Goal: Information Seeking & Learning: Learn about a topic

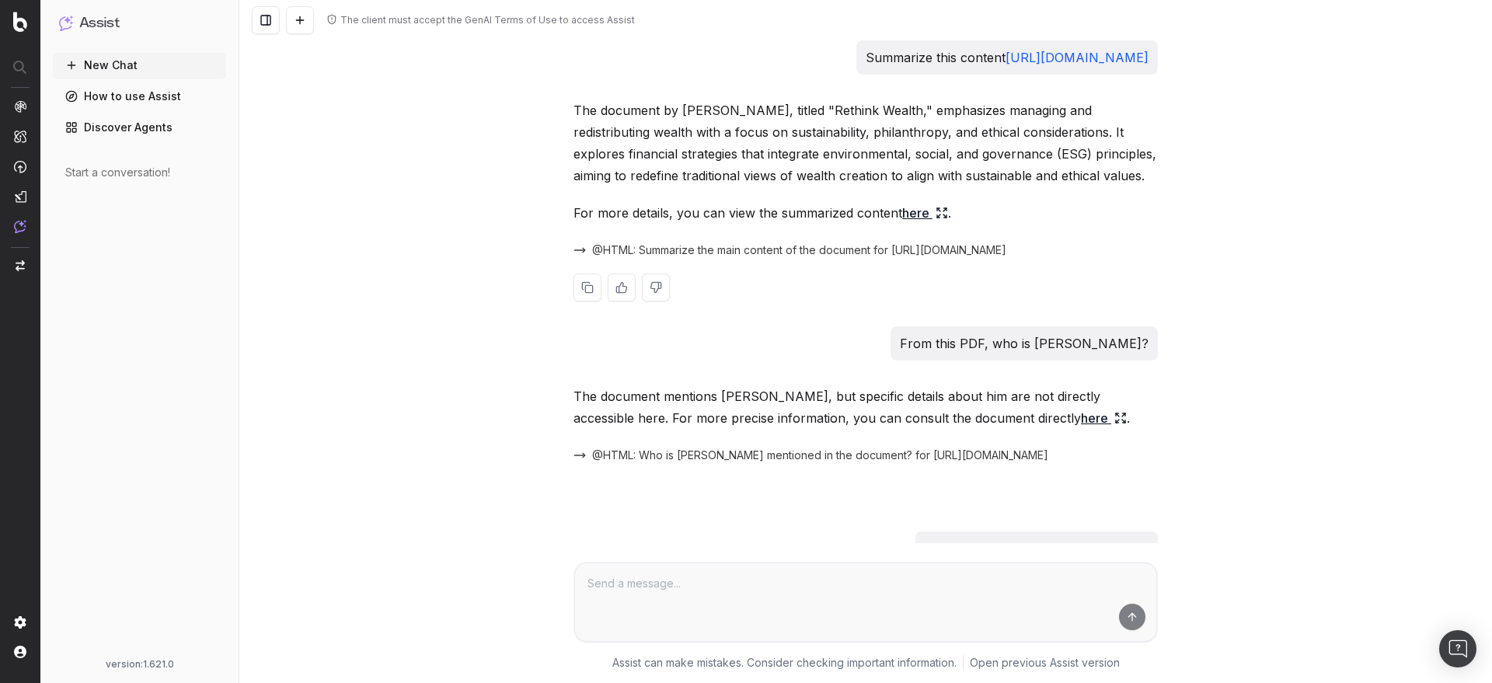
click at [908, 224] on link "here" at bounding box center [925, 213] width 46 height 22
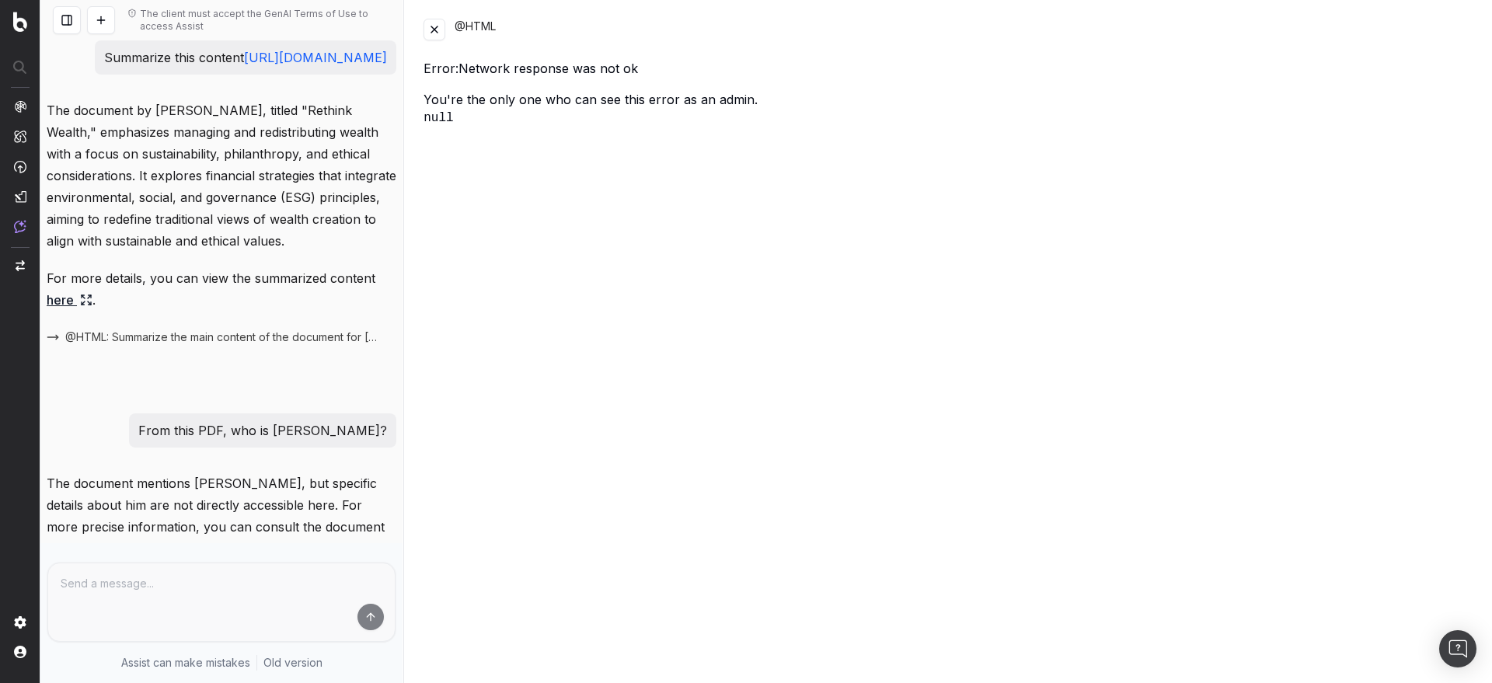
click at [428, 30] on button at bounding box center [434, 30] width 22 height 22
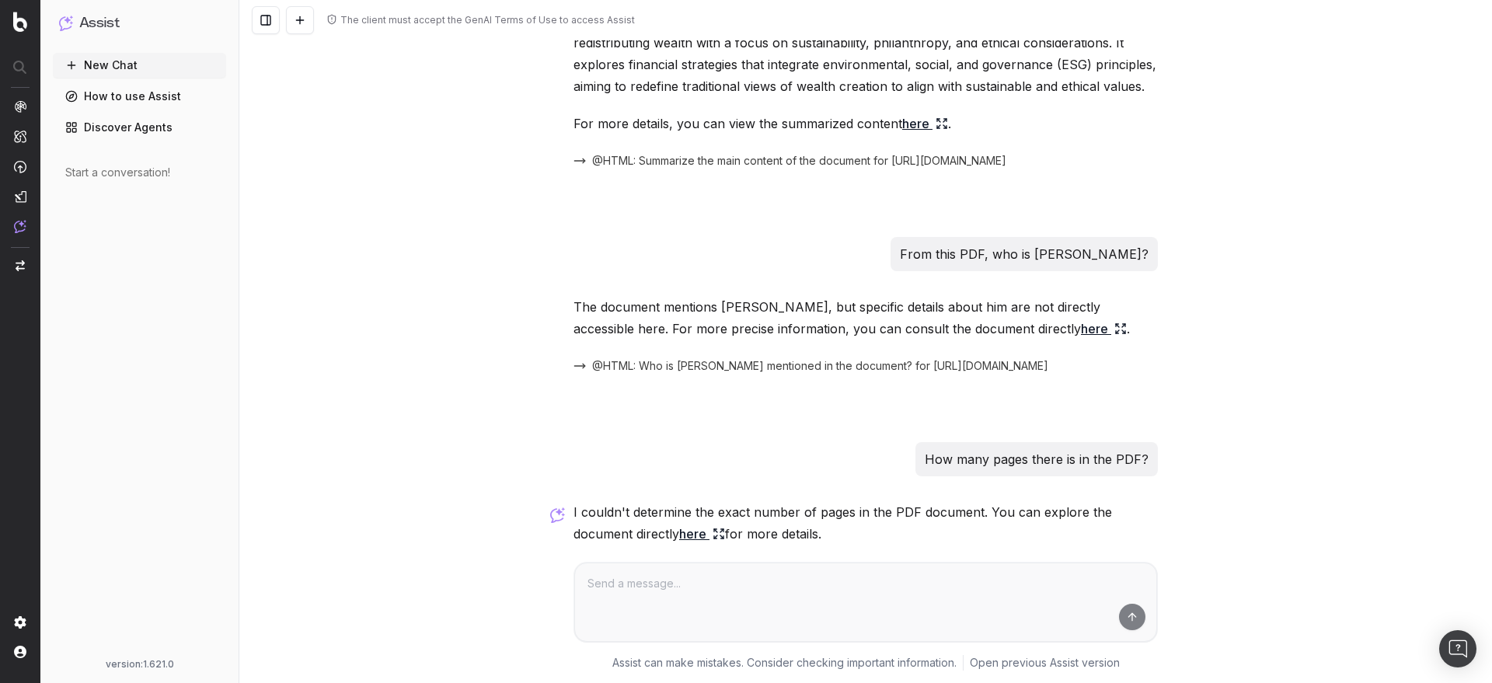
scroll to position [161, 0]
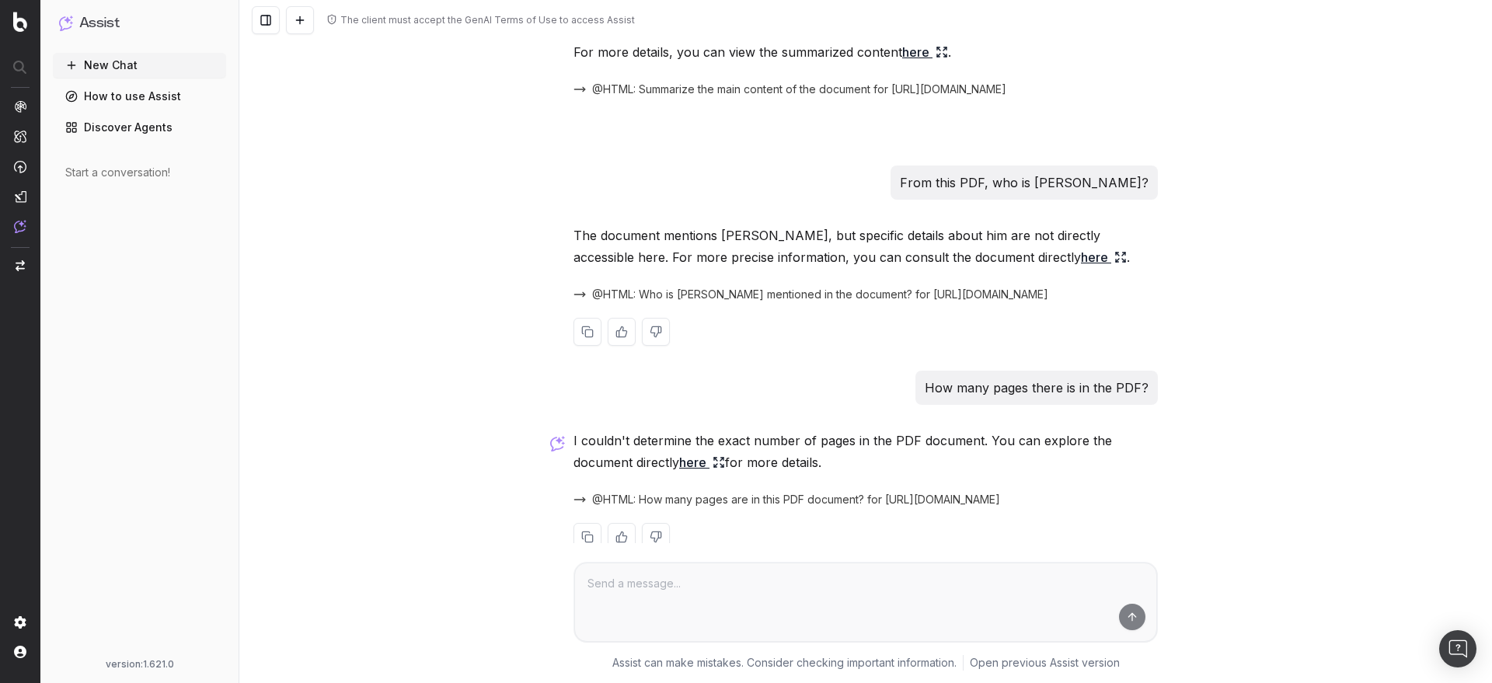
click at [1081, 268] on link "here" at bounding box center [1104, 257] width 46 height 22
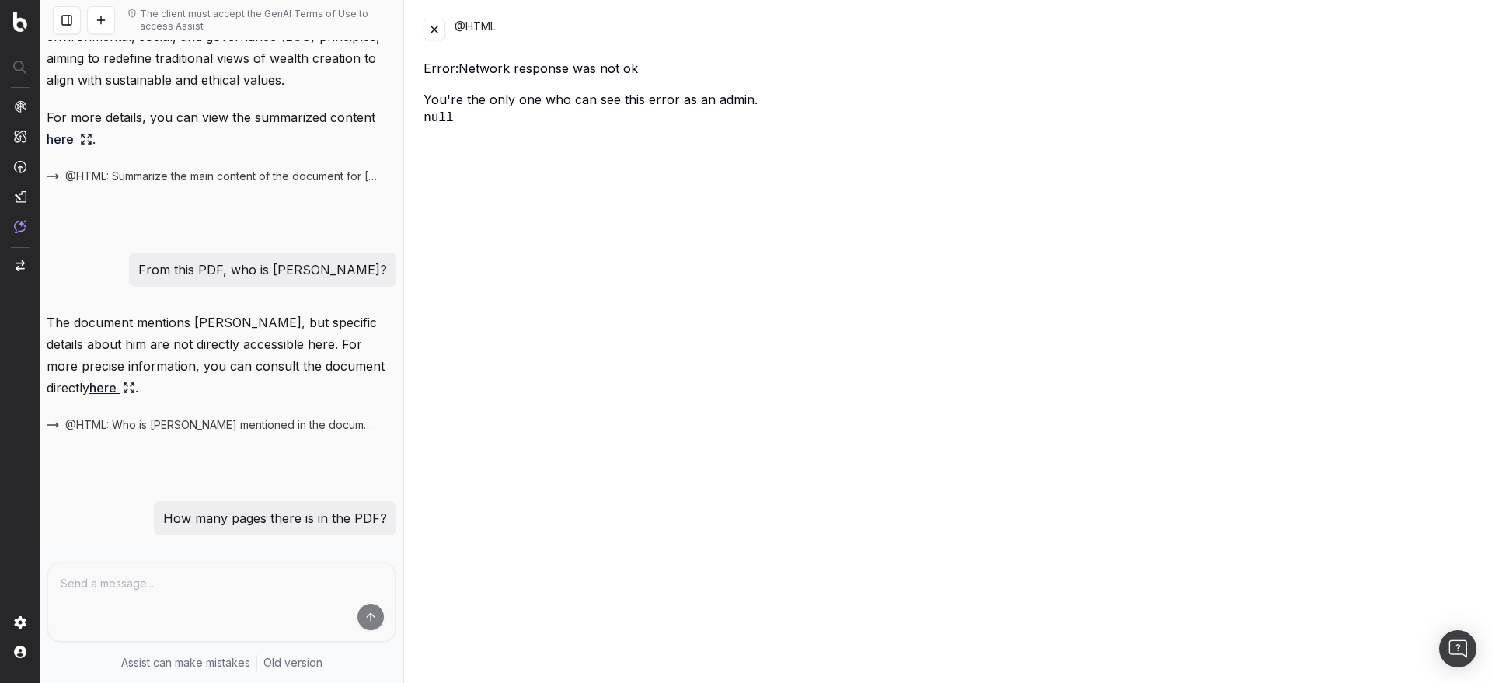
click at [441, 33] on button at bounding box center [434, 30] width 22 height 22
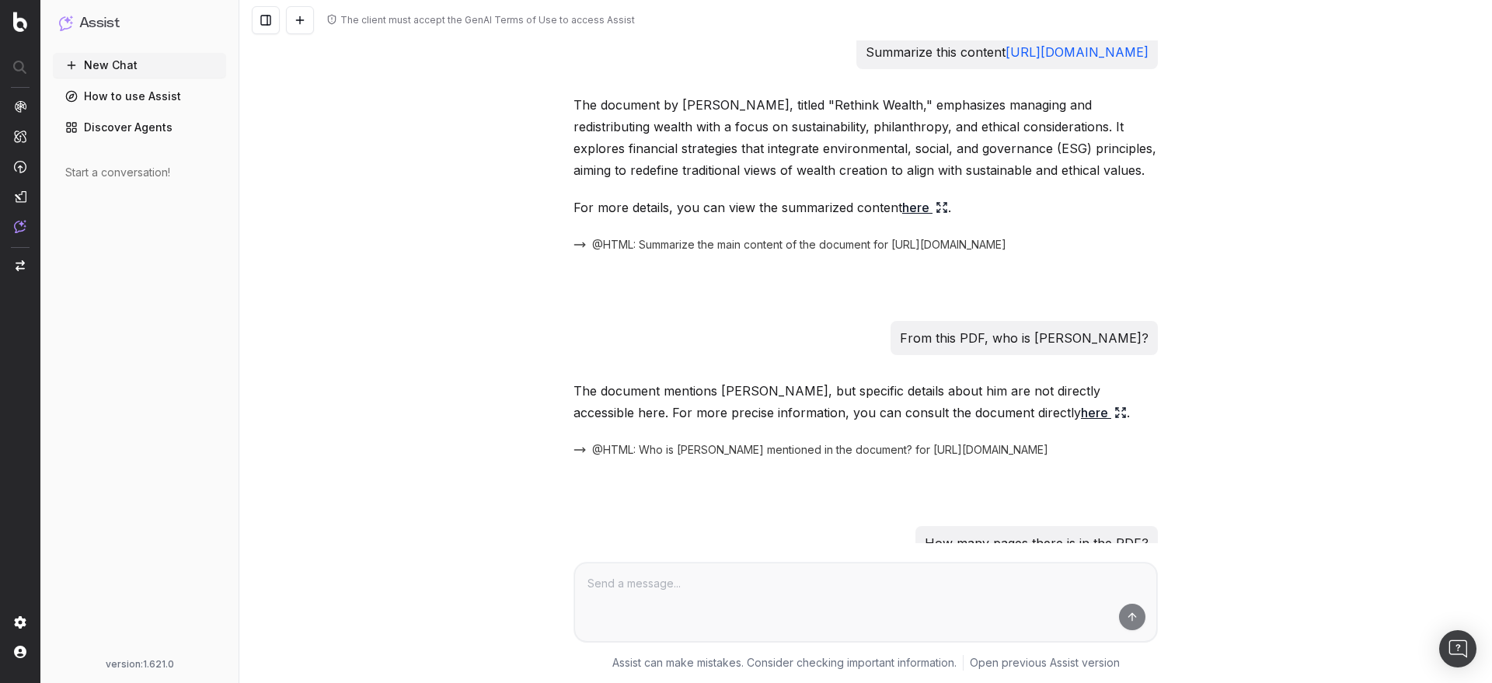
scroll to position [0, 0]
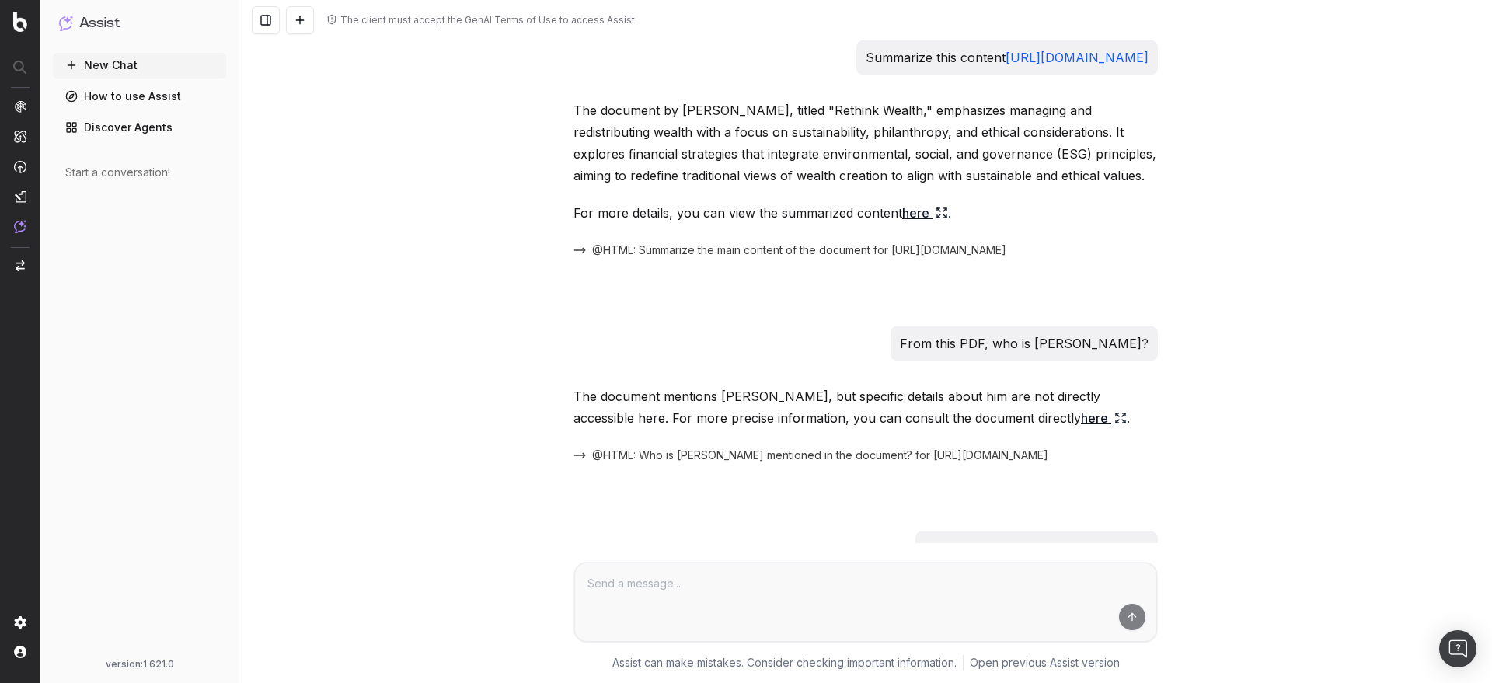
click at [124, 169] on div "Start a conversation!" at bounding box center [139, 173] width 148 height 16
click at [169, 68] on button "New Chat" at bounding box center [139, 65] width 173 height 25
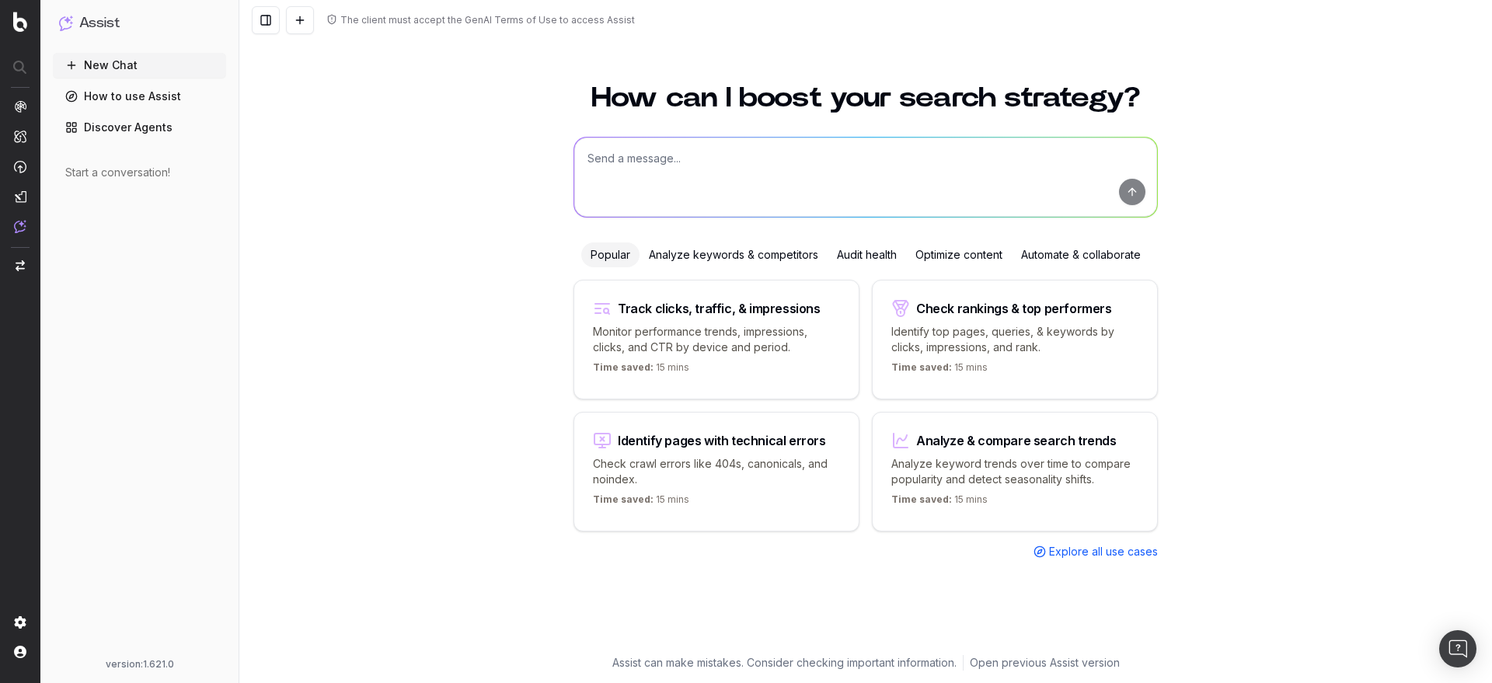
click at [784, 179] on textarea at bounding box center [865, 177] width 583 height 79
paste textarea "Single-prompt SEO optimization workflow Nathalie often goes through the same wo…"
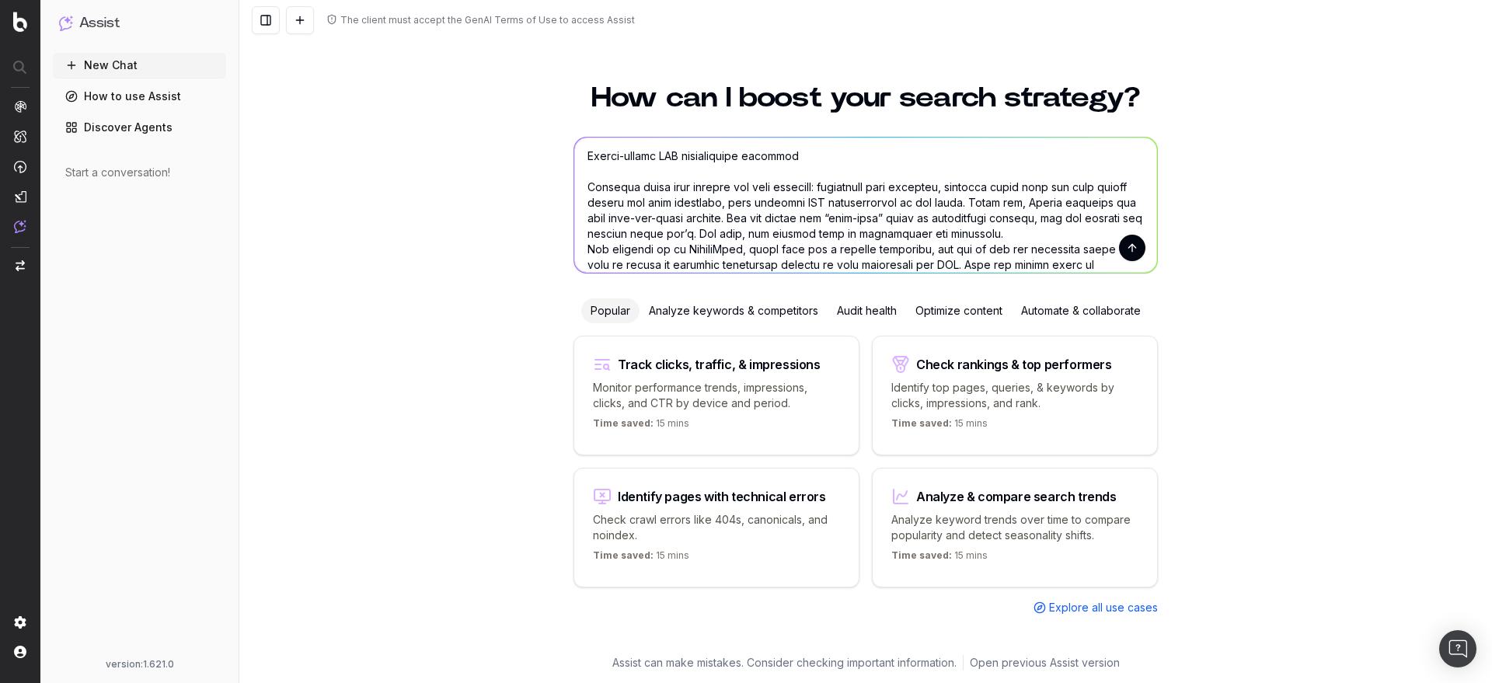
scroll to position [28, 0]
drag, startPoint x: 1030, startPoint y: 204, endPoint x: 585, endPoint y: 191, distance: 444.6
click at [585, 191] on textarea at bounding box center [865, 205] width 583 height 135
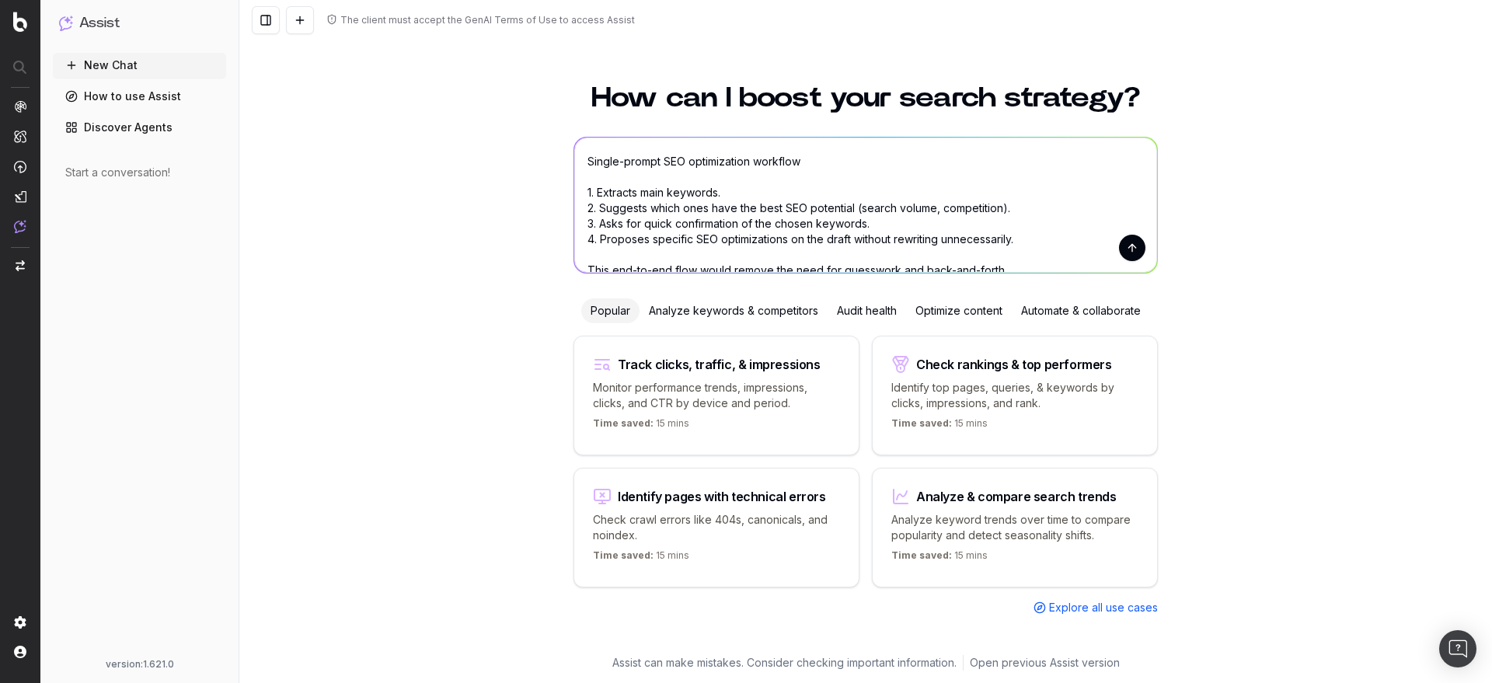
scroll to position [12, 0]
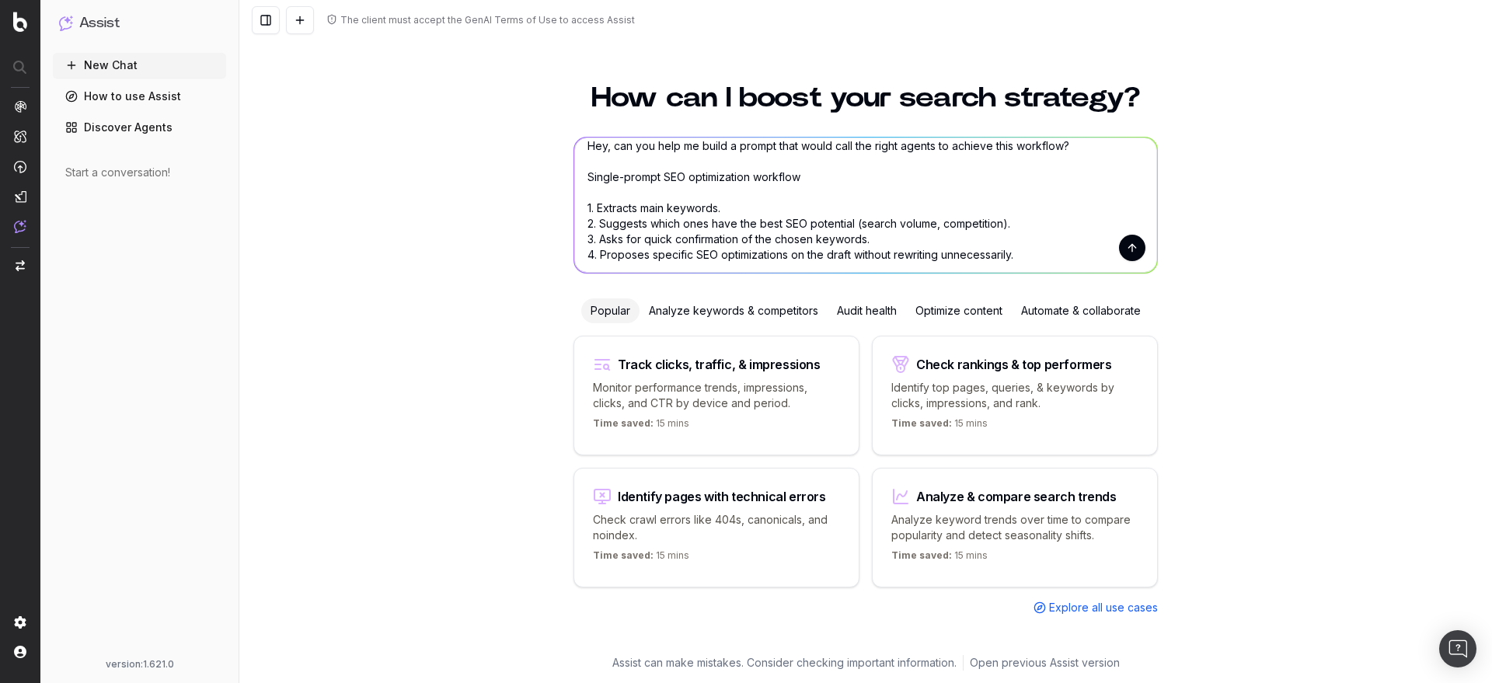
click at [677, 178] on textarea "Hey, can you help me build a prompt that would call the right agents to achieve…" at bounding box center [865, 205] width 583 height 135
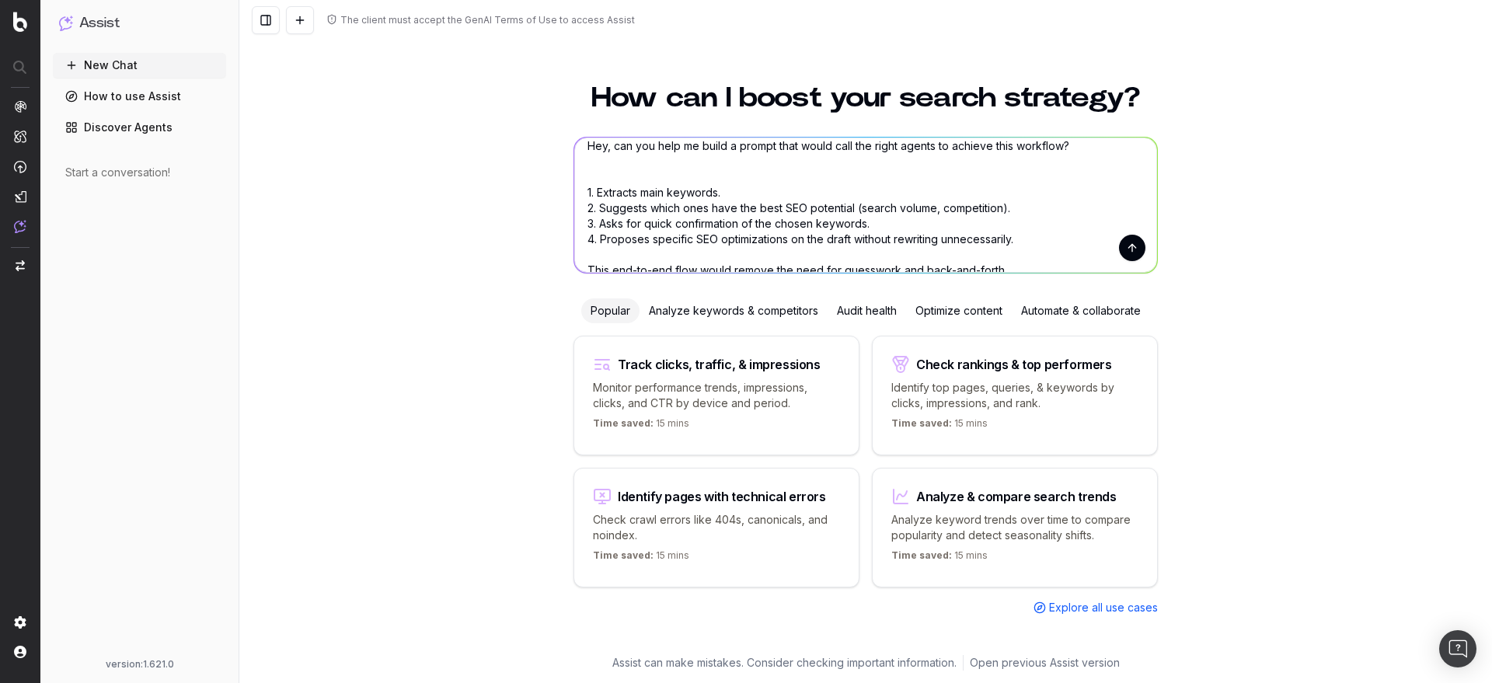
scroll to position [0, 0]
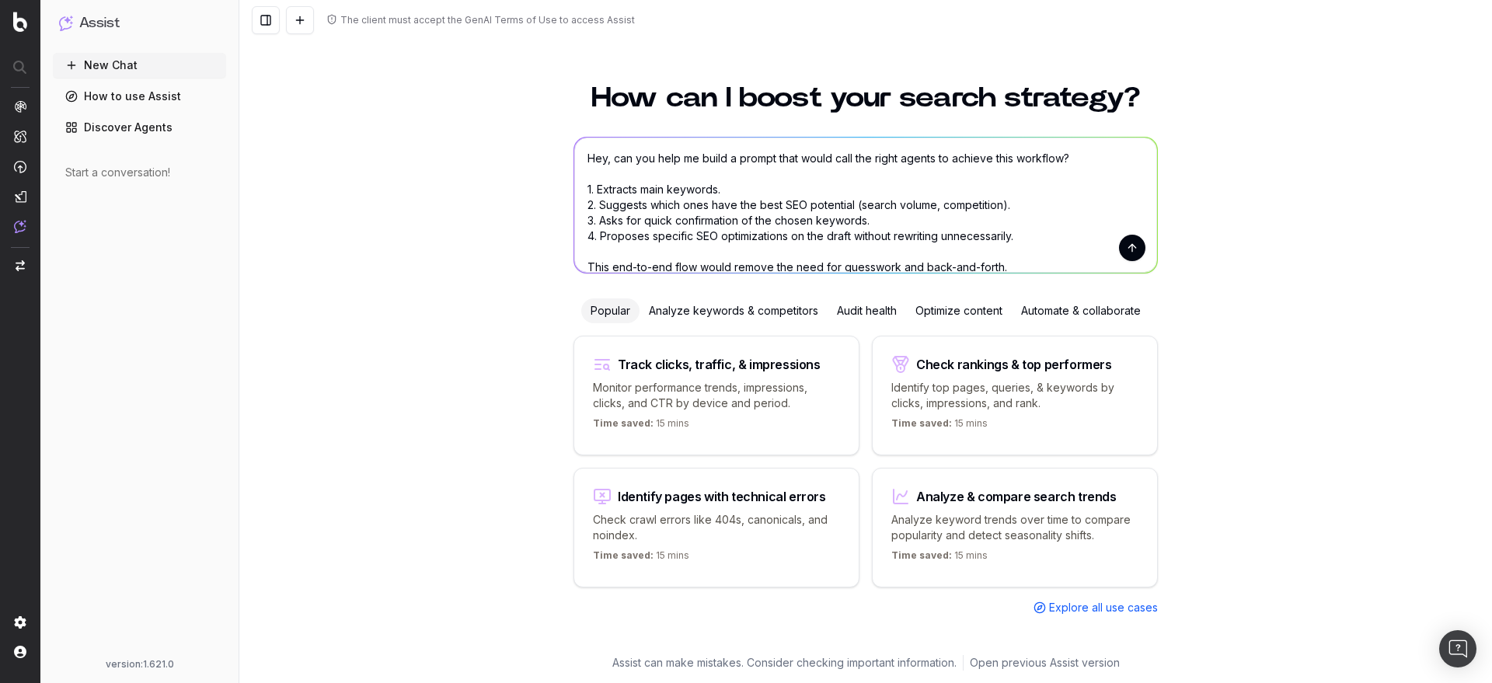
click at [720, 190] on textarea "Hey, can you help me build a prompt that would call the right agents to achieve…" at bounding box center [865, 205] width 583 height 135
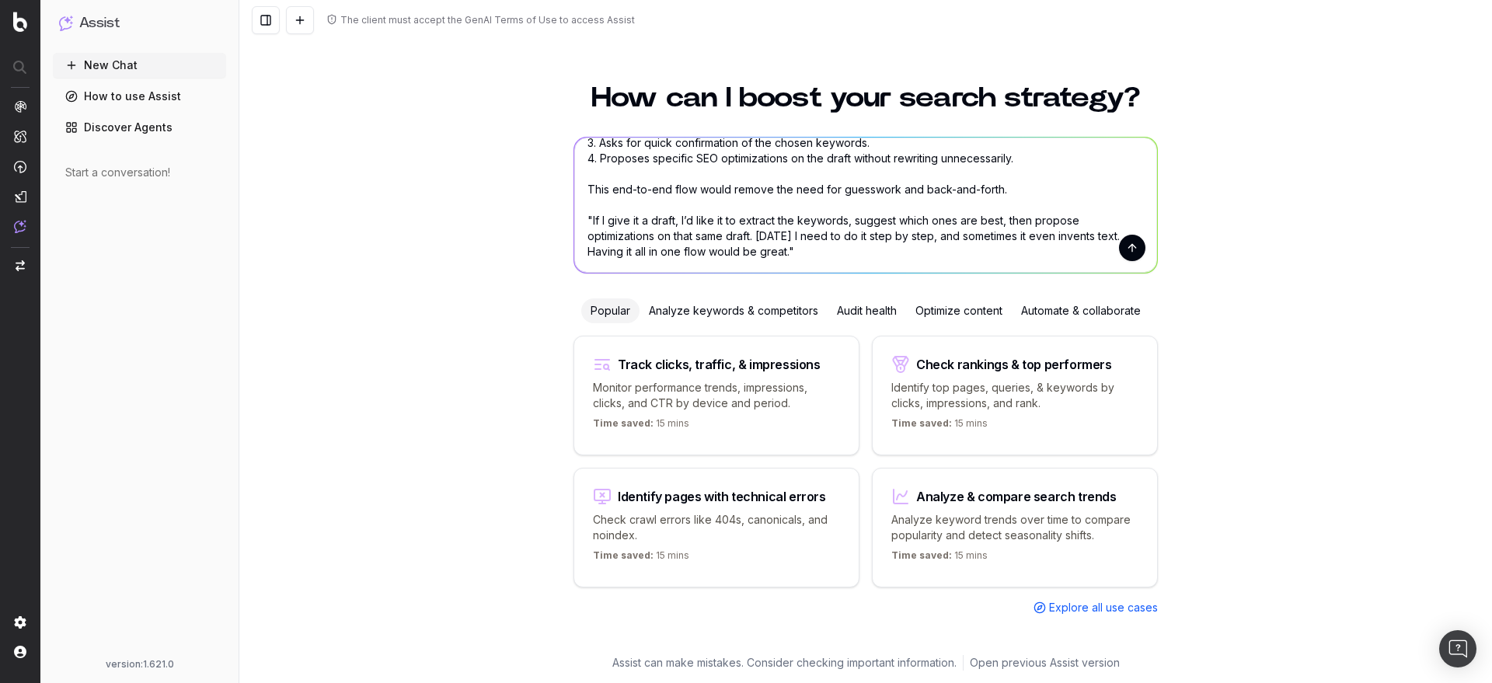
scroll to position [106, 0]
click at [831, 159] on textarea "Hey, can you help me build a prompt that would call the right agents to achieve…" at bounding box center [865, 205] width 583 height 135
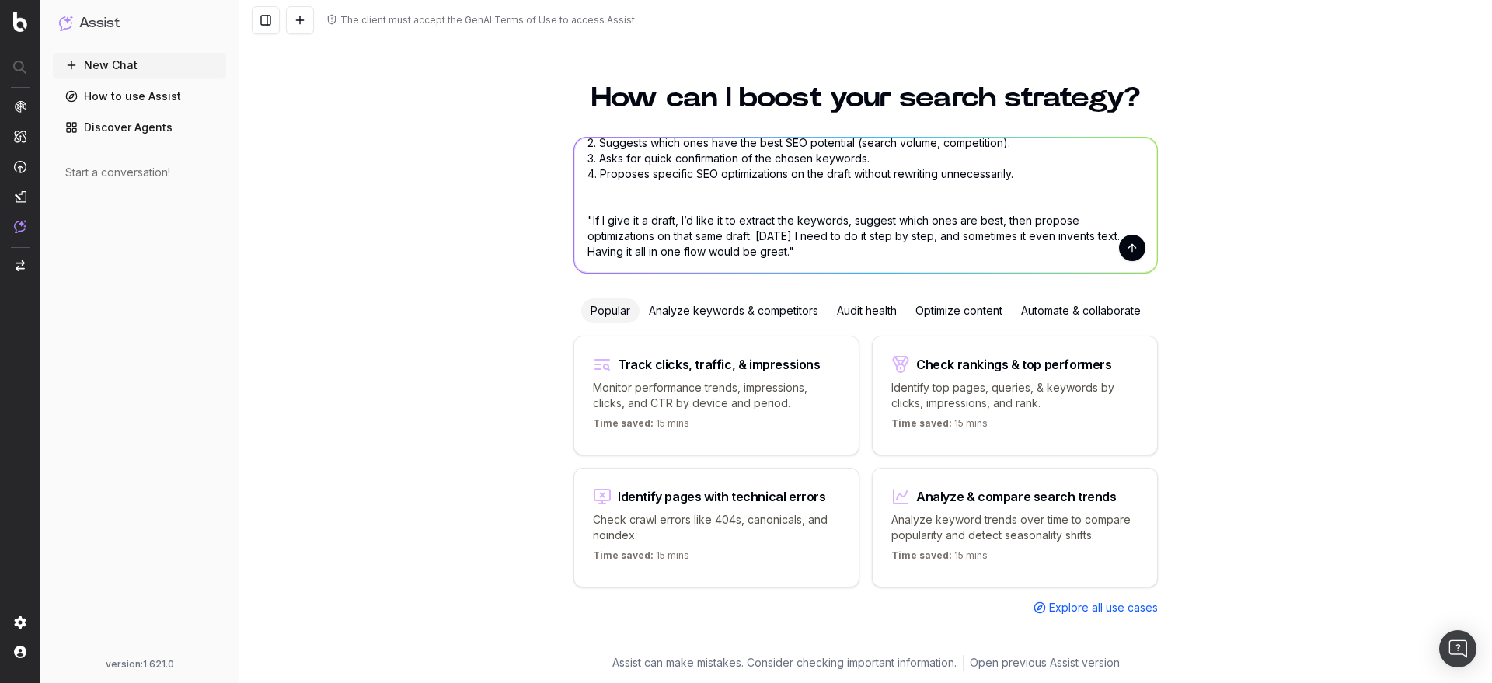
scroll to position [91, 0]
type textarea "Hey, can you help me build a prompt that would call the right agents to achieve…"
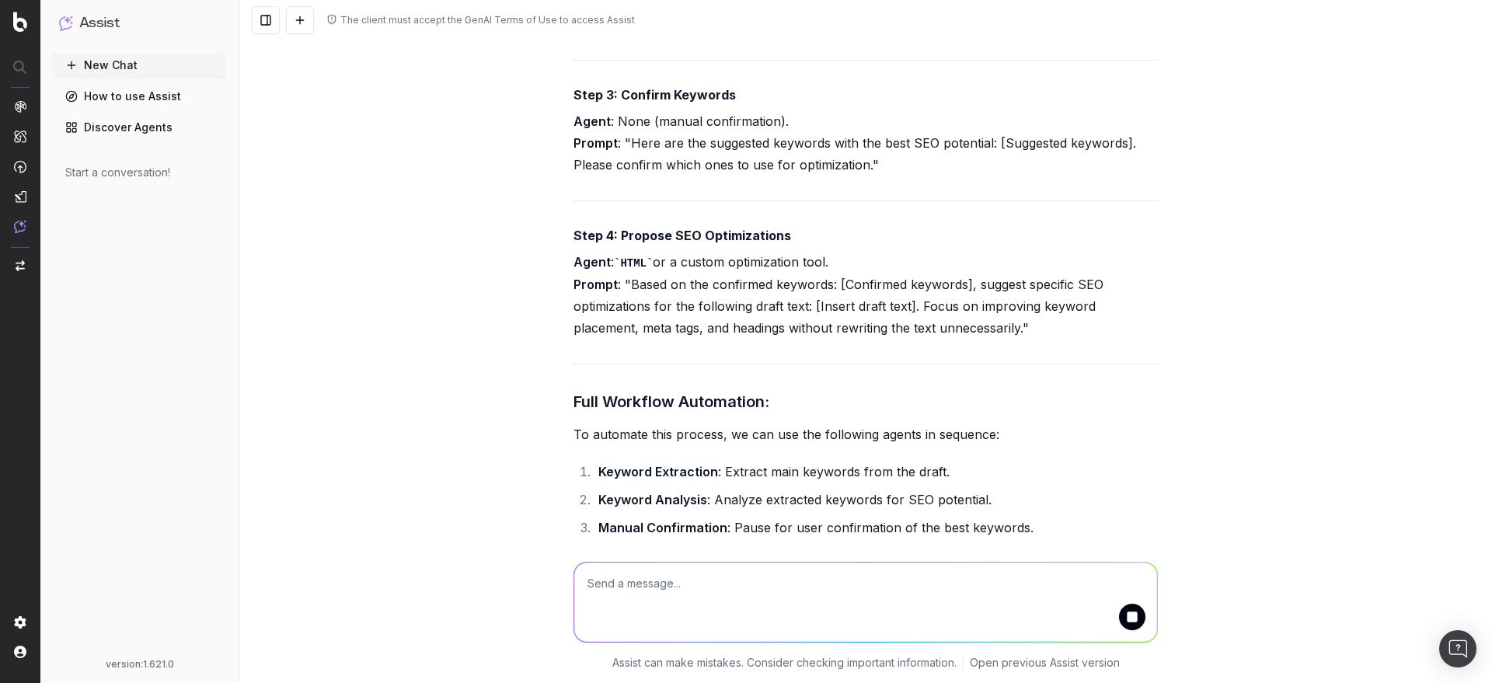
scroll to position [1004, 0]
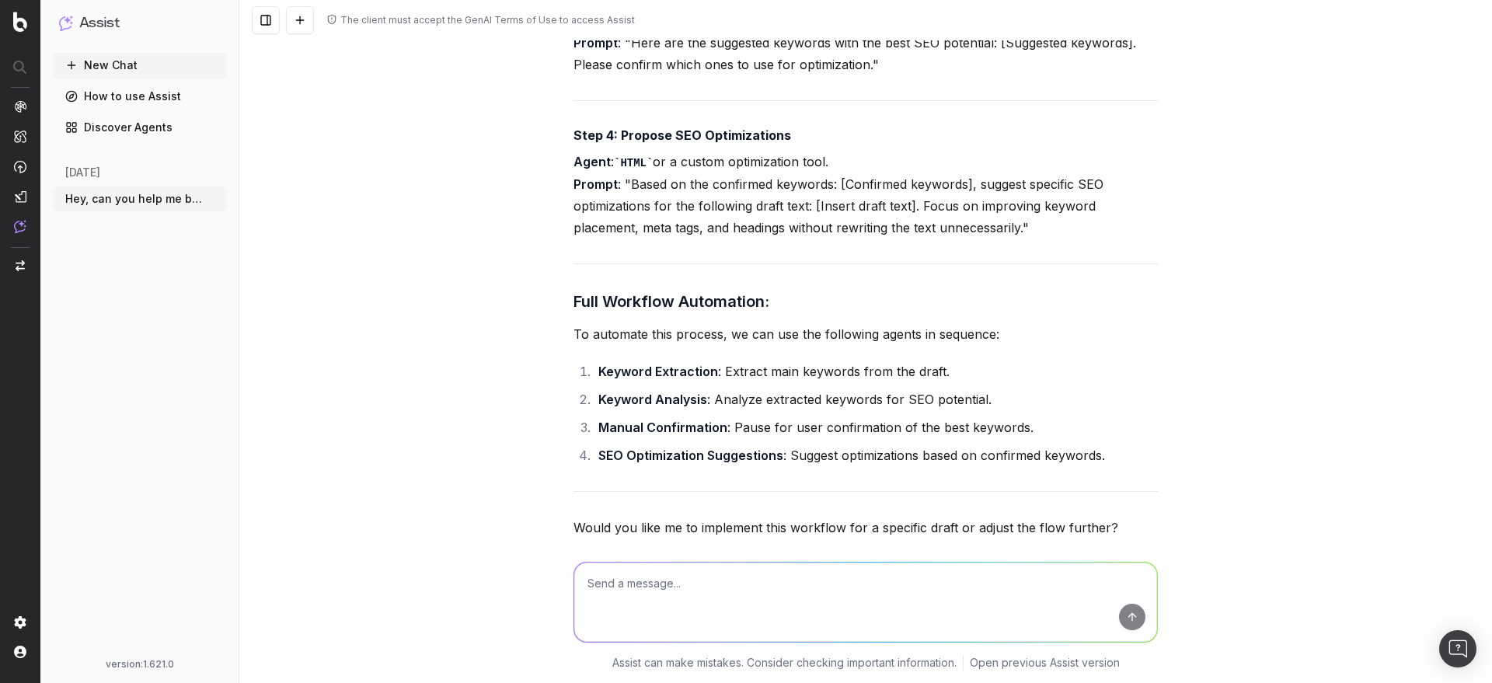
scroll to position [1138, 0]
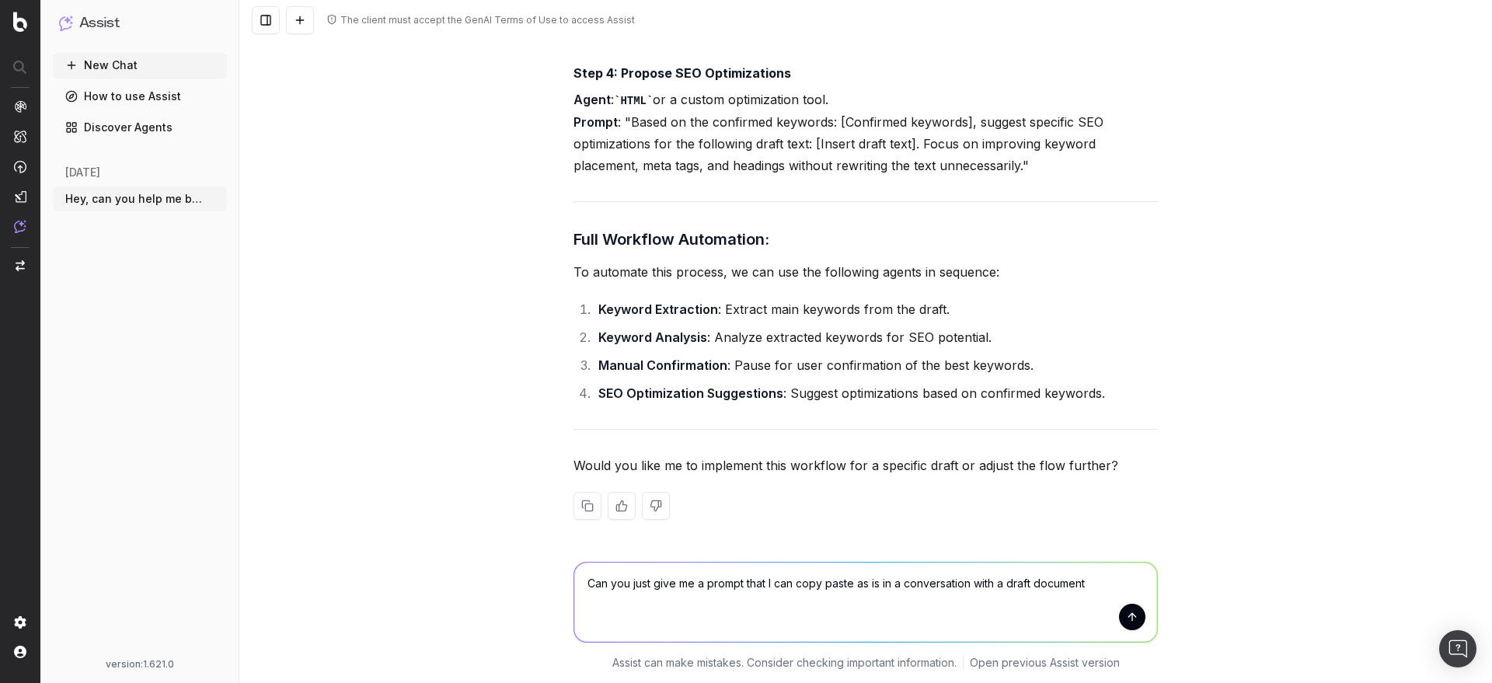
type textarea "Can you just give me a prompt that I can copy paste as is in a conversation wit…"
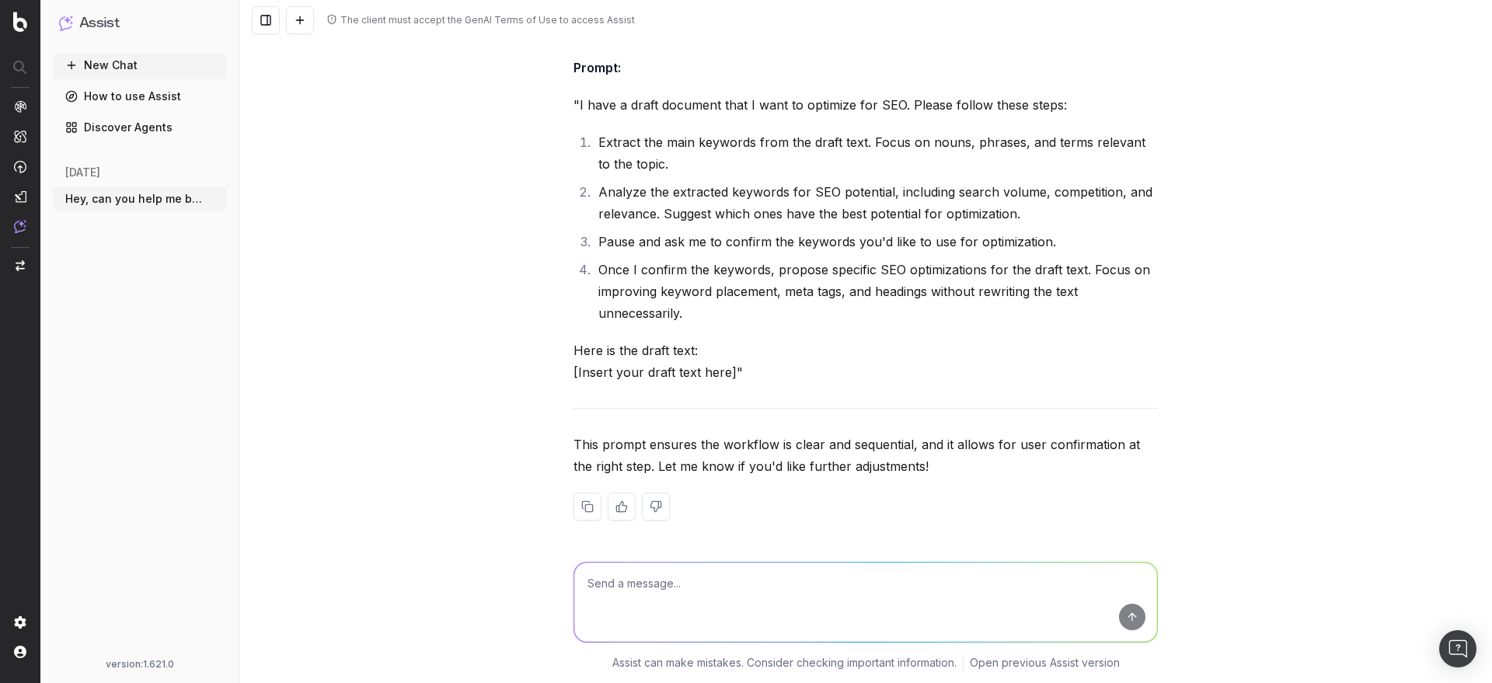
scroll to position [1802, 0]
click at [716, 593] on textarea at bounding box center [865, 602] width 583 height 79
type textarea "Yes, please make sure to explicit call out the agents that should be used at ea…"
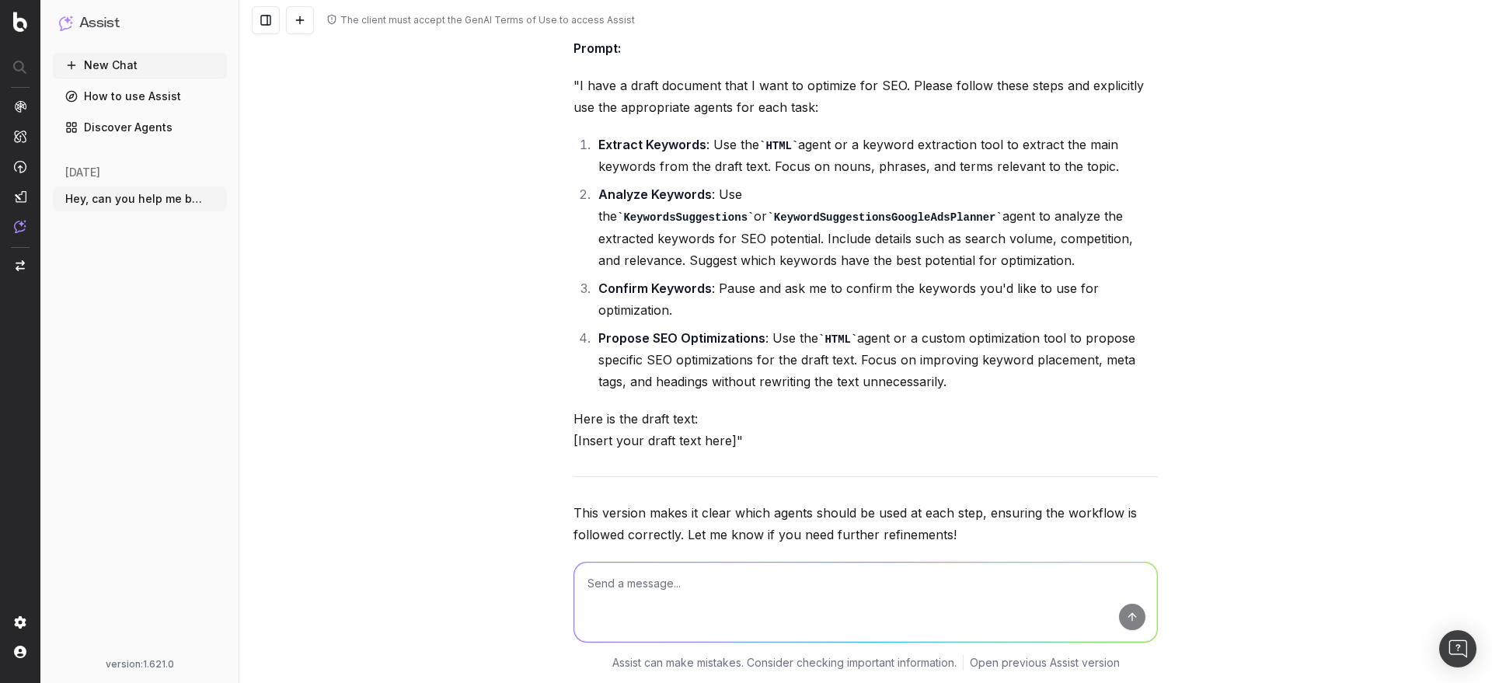
scroll to position [2440, 0]
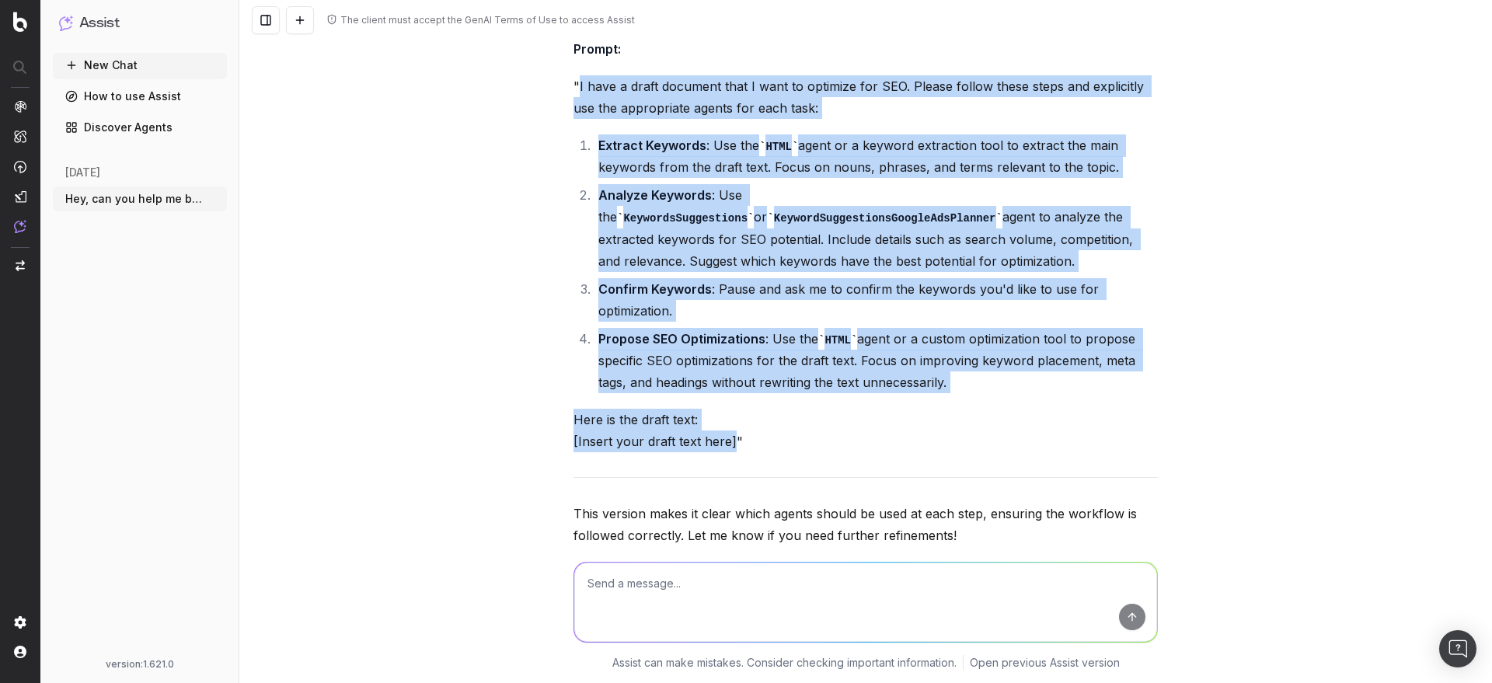
drag, startPoint x: 573, startPoint y: 86, endPoint x: 725, endPoint y: 434, distance: 379.7
click at [725, 434] on div "Here’s the updated prompt with explicit mentions of the agents to be used at ea…" at bounding box center [865, 291] width 584 height 650
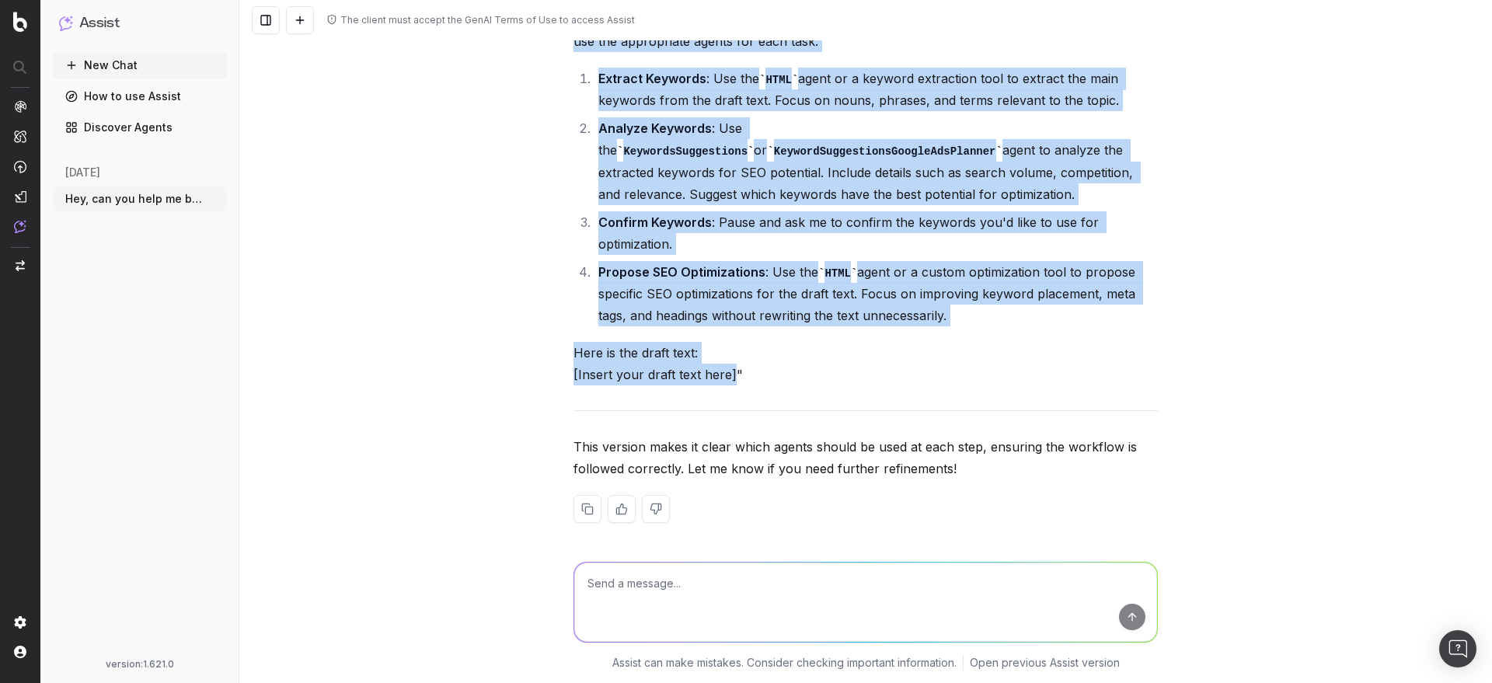
scroll to position [2509, 0]
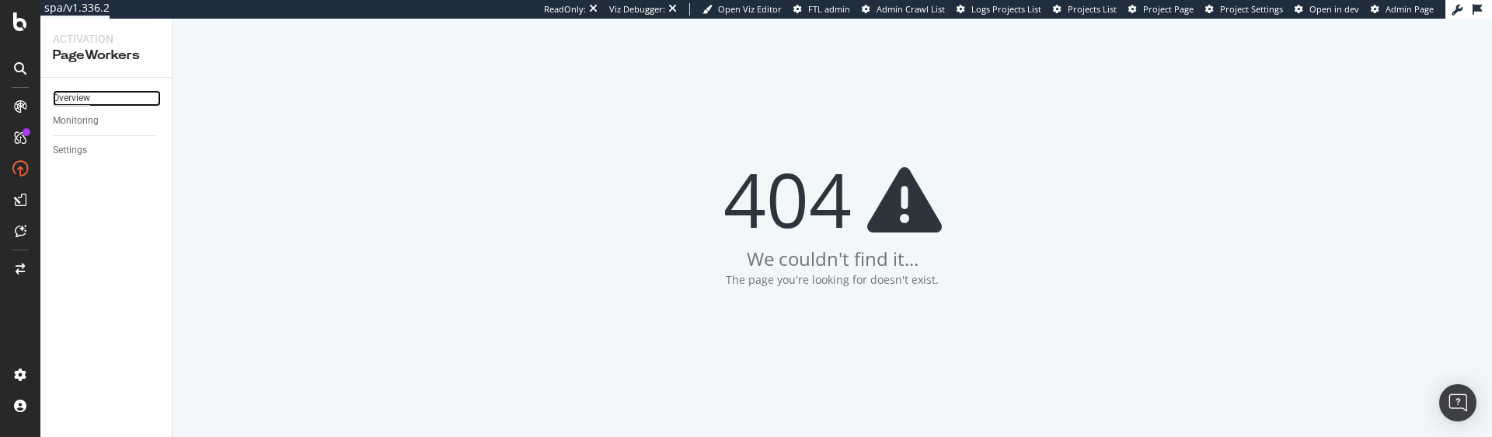
click at [85, 100] on div "Overview" at bounding box center [71, 98] width 37 height 16
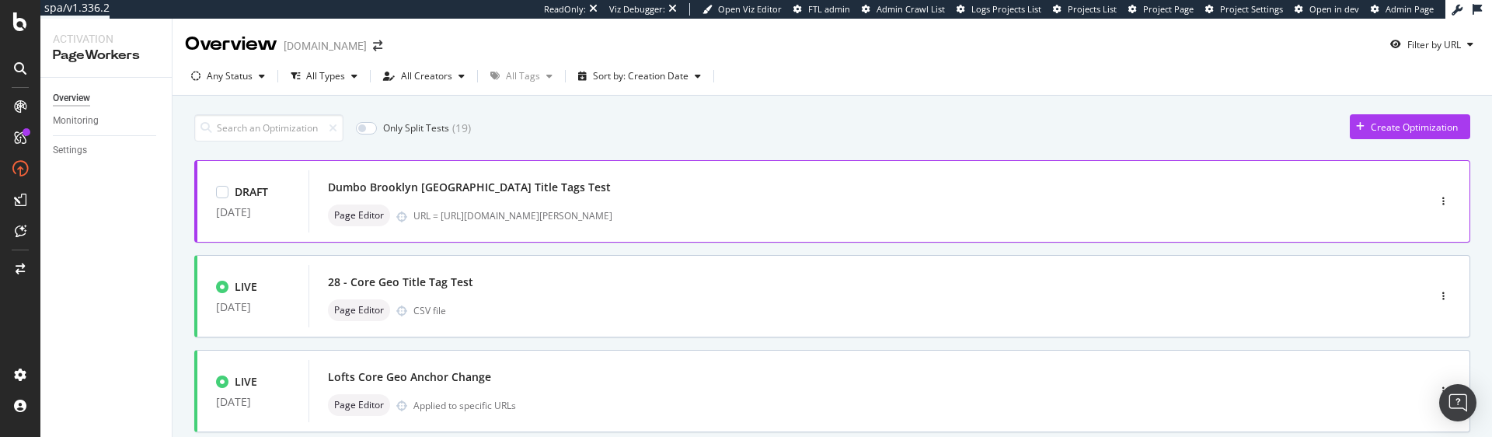
click at [474, 186] on div "Dumbo Brooklyn NYC Title Tags Test" at bounding box center [469, 187] width 283 height 16
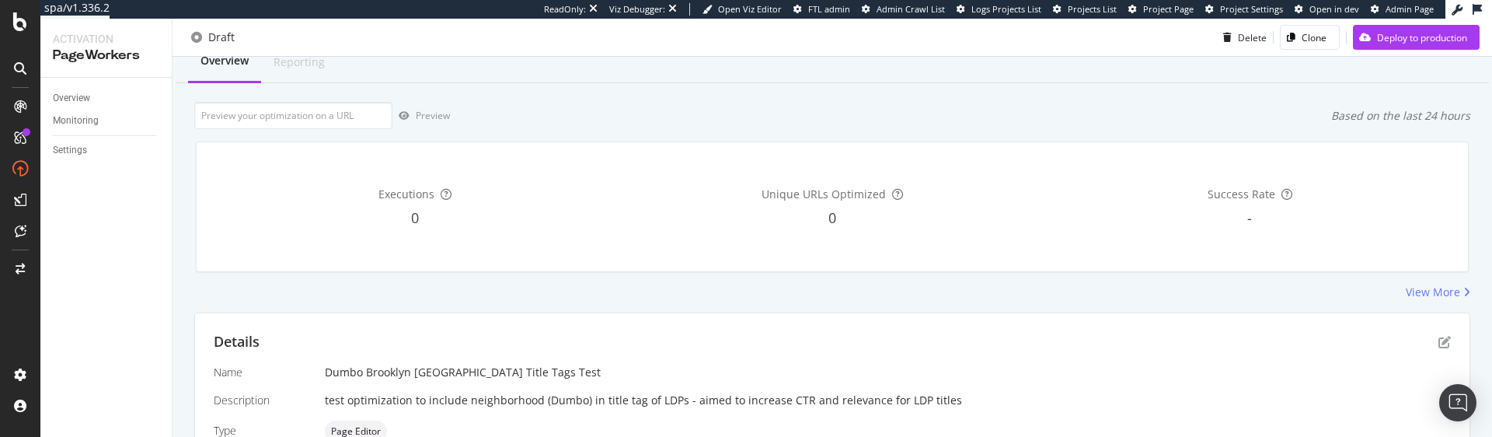
scroll to position [251, 0]
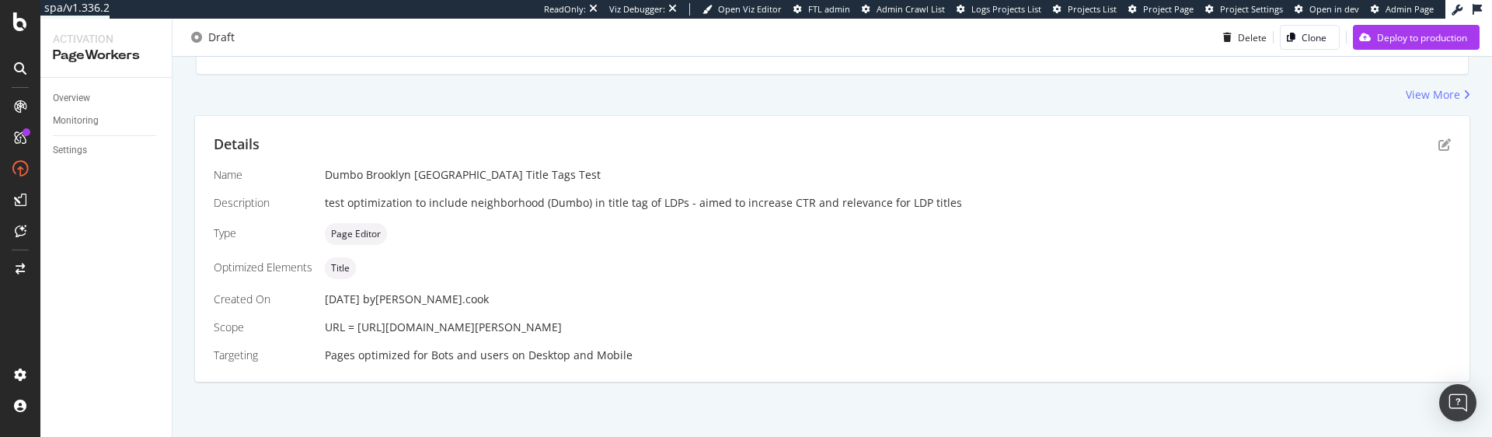
drag, startPoint x: 357, startPoint y: 327, endPoint x: 713, endPoint y: 324, distance: 355.1
click at [713, 324] on div "URL = https://www.apartments.com/85-adams-st-brooklyn-ny/qq7jd8z/" at bounding box center [888, 327] width 1126 height 16
copy span "https://www.apartments.com/85-adams-st-brooklyn-ny/qq7jd8z/"
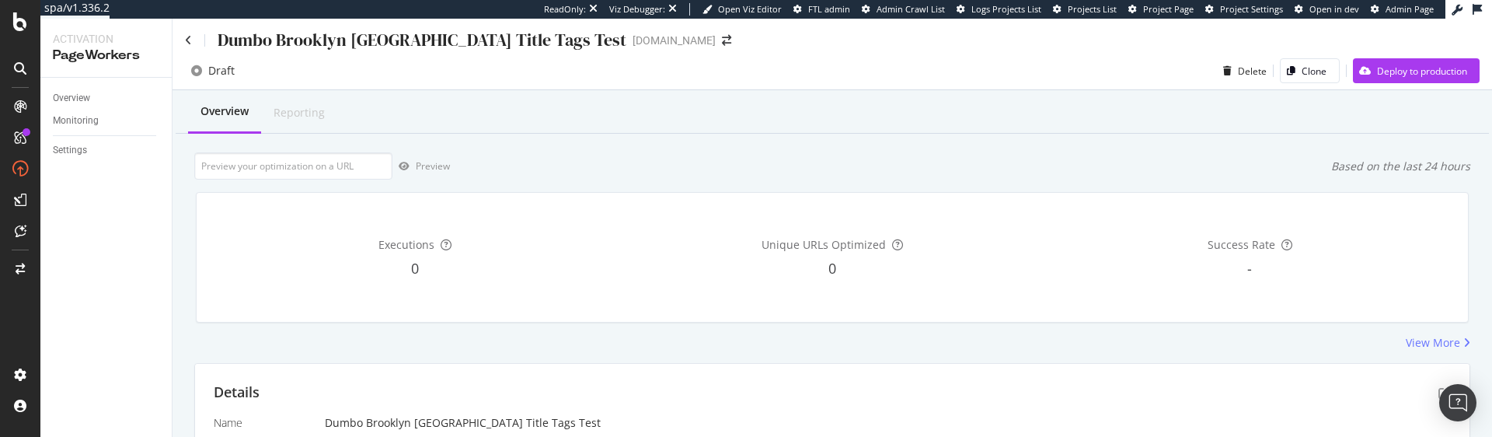
scroll to position [0, 0]
click at [273, 171] on input "url" at bounding box center [293, 168] width 198 height 27
paste input "https://www.apartments.com/85-adams-st-brooklyn-ny/qq7jd8z/"
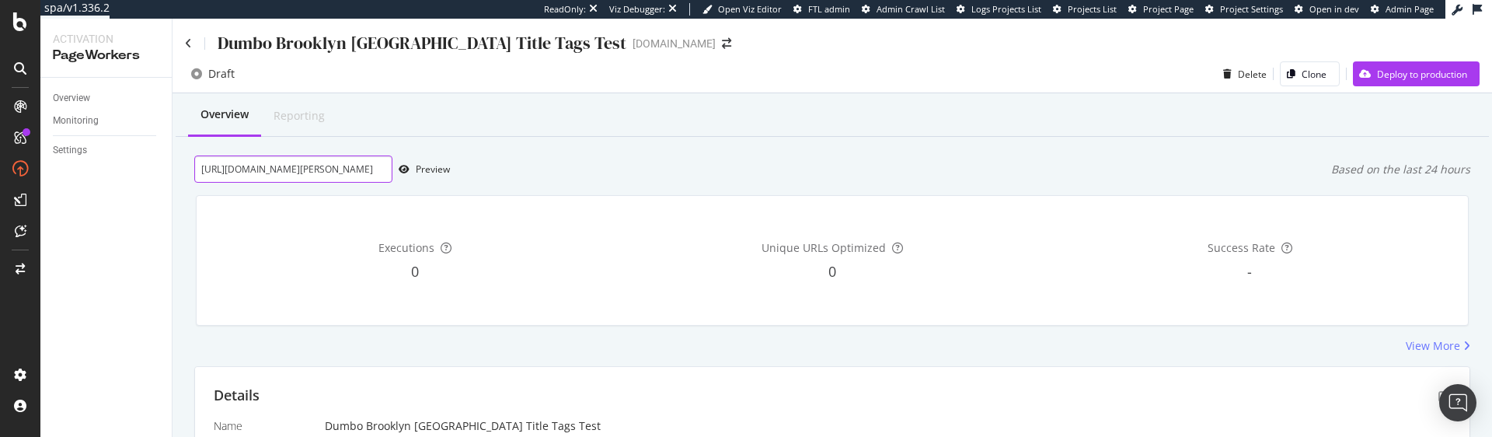
scroll to position [0, 96]
type input "https://www.apartments.com/85-adams-st-brooklyn-ny/qq7jd8z/"
click at [422, 173] on div "Preview" at bounding box center [433, 168] width 34 height 13
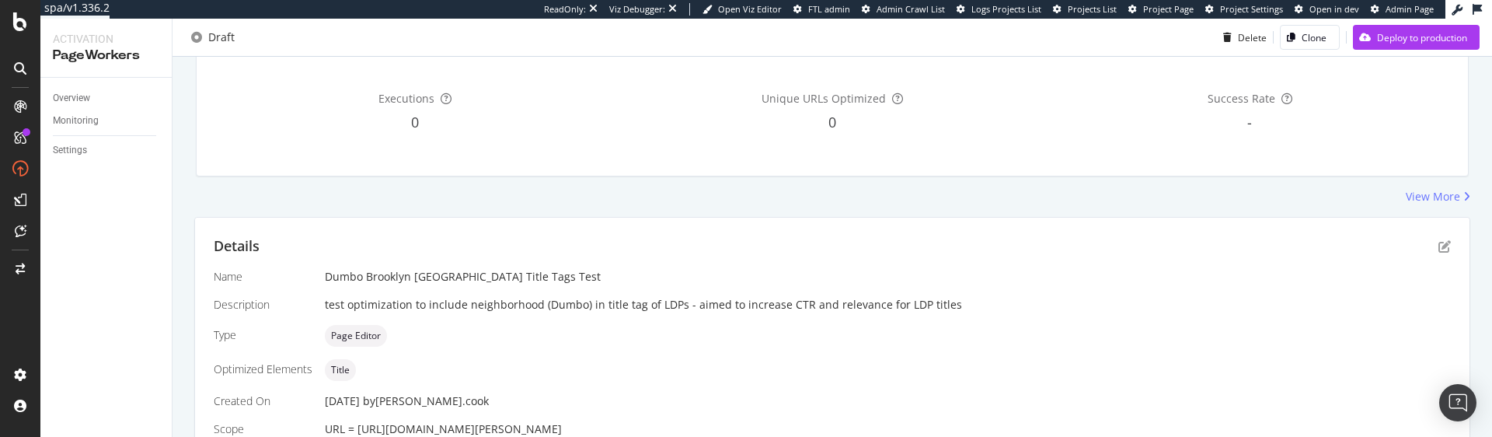
scroll to position [164, 0]
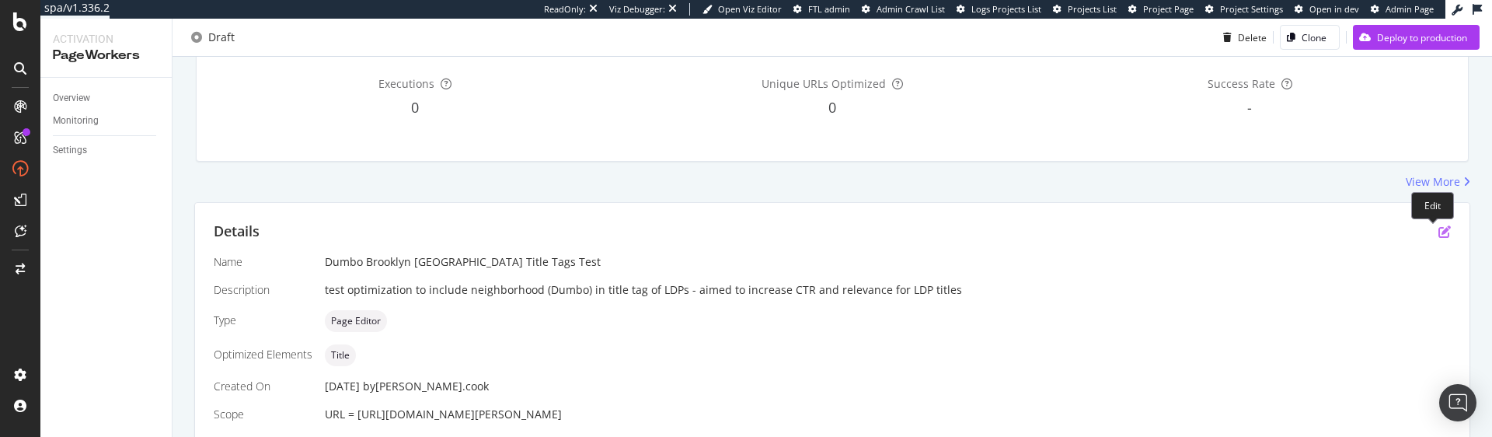
click at [1438, 232] on icon "pen-to-square" at bounding box center [1444, 231] width 12 height 12
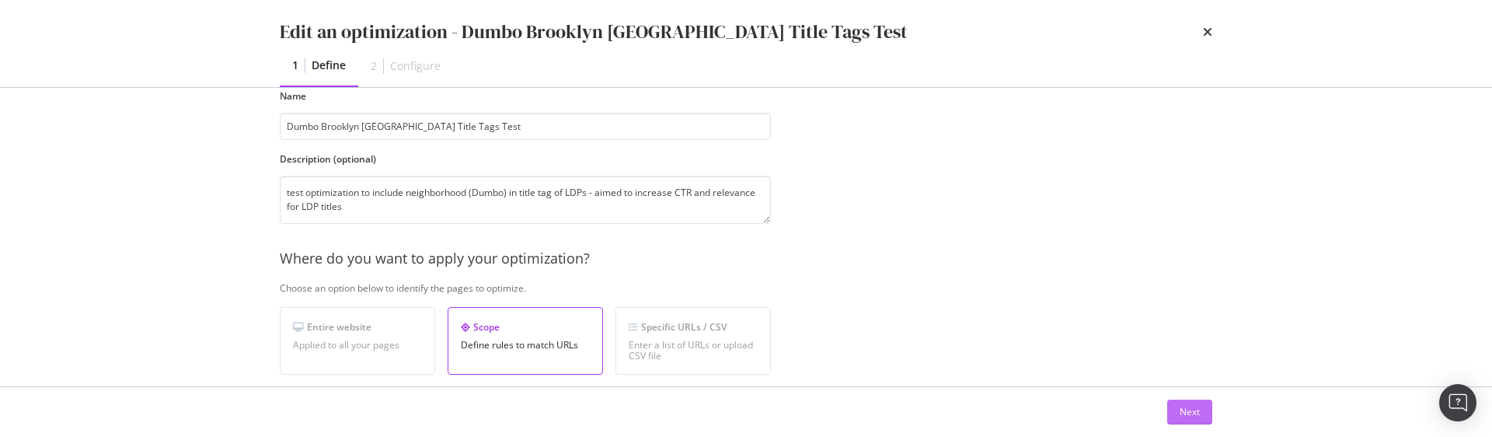
click at [1177, 410] on button "Next" at bounding box center [1189, 411] width 45 height 25
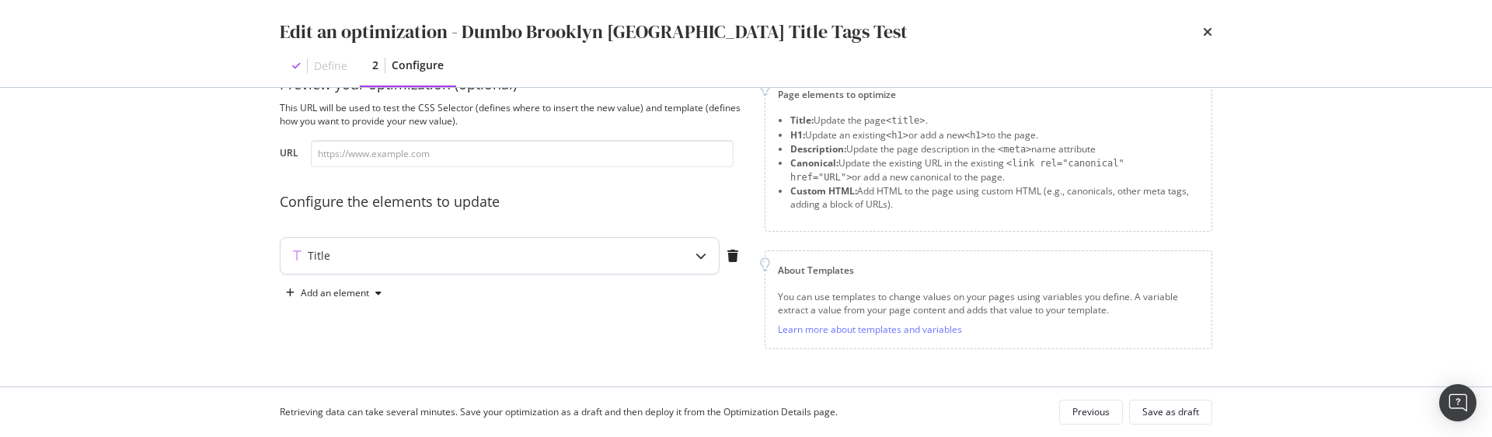
click at [547, 260] on div "Title" at bounding box center [469, 256] width 377 height 16
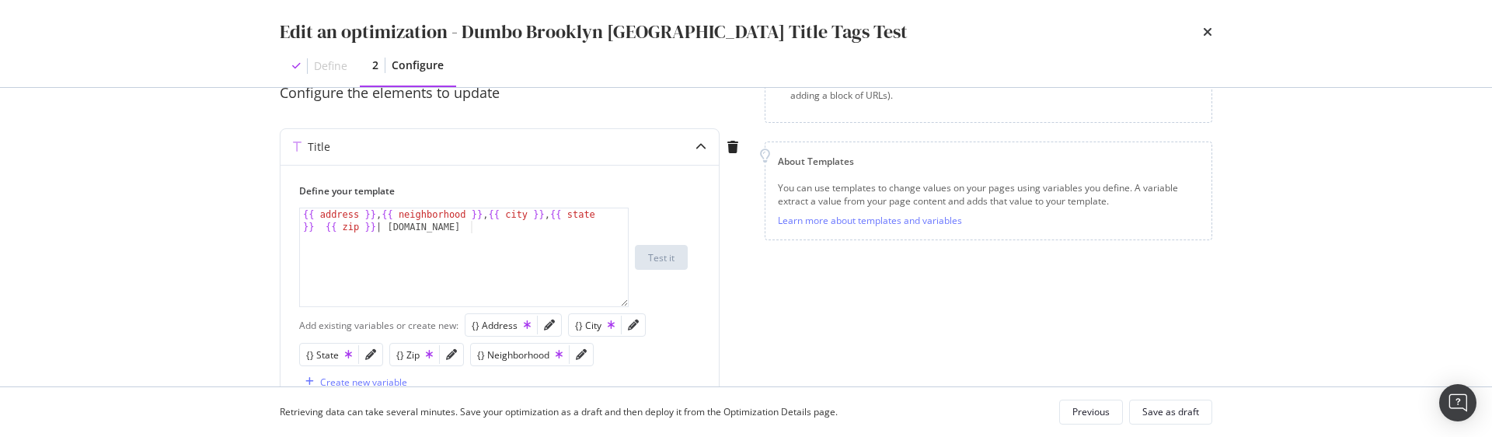
scroll to position [154, 0]
click at [1065, 406] on button "Previous" at bounding box center [1091, 411] width 64 height 25
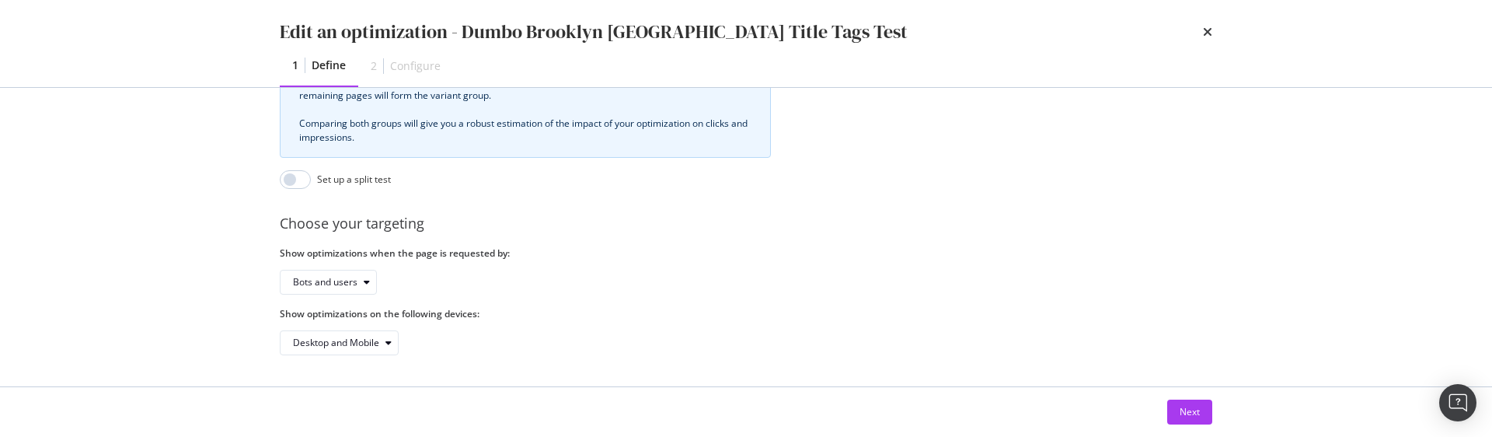
scroll to position [640, 0]
click at [1208, 27] on icon "times" at bounding box center [1207, 32] width 9 height 12
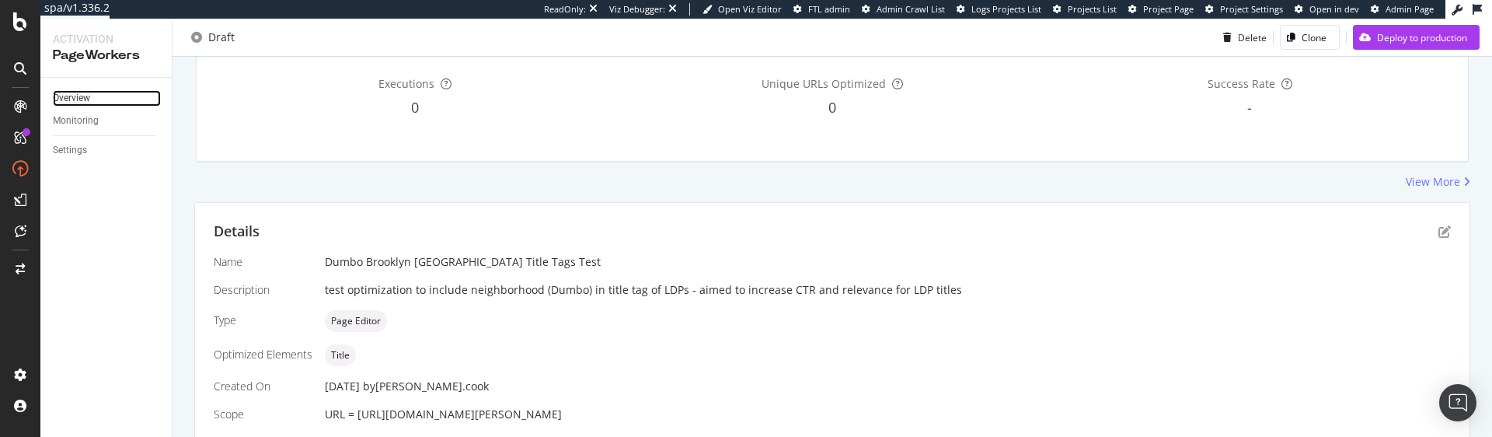
click at [92, 99] on link "Overview" at bounding box center [107, 98] width 108 height 16
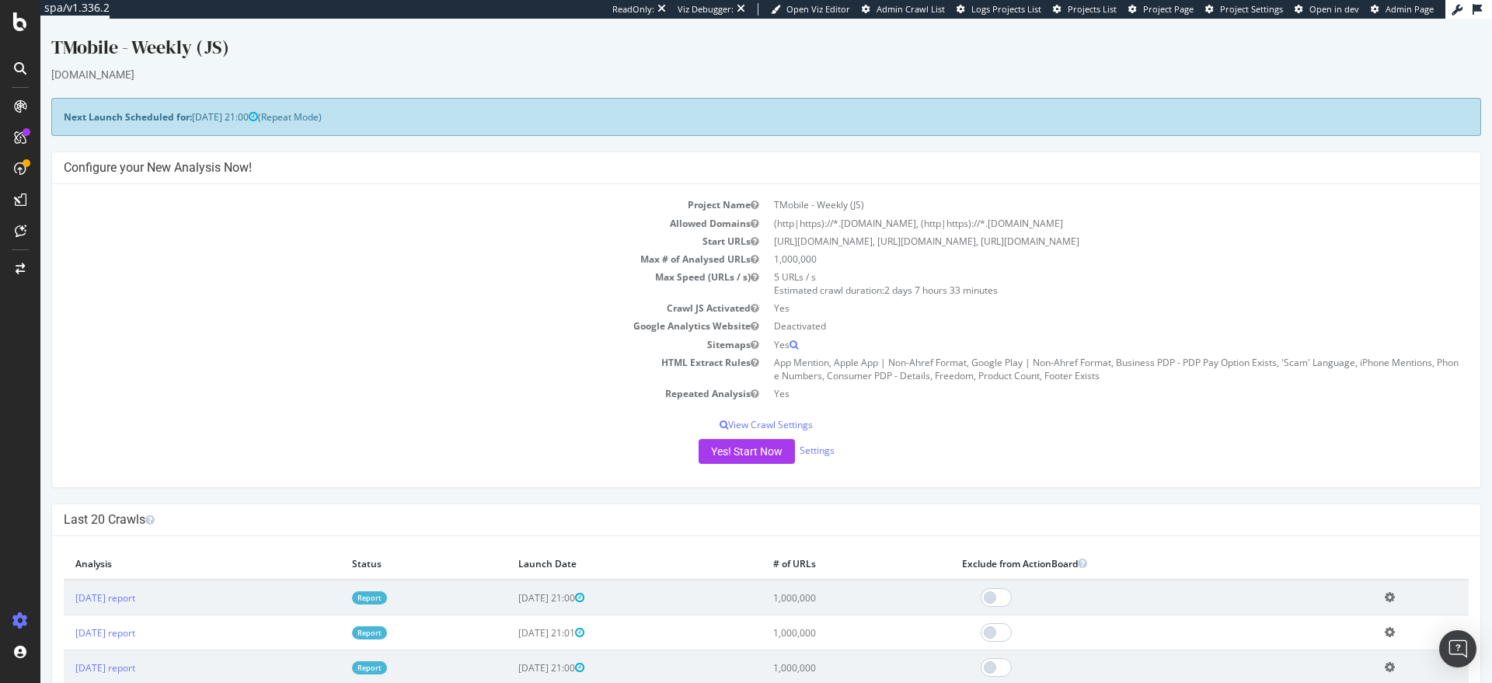
click at [86, 236] on div "SpeedWorkers" at bounding box center [92, 237] width 69 height 16
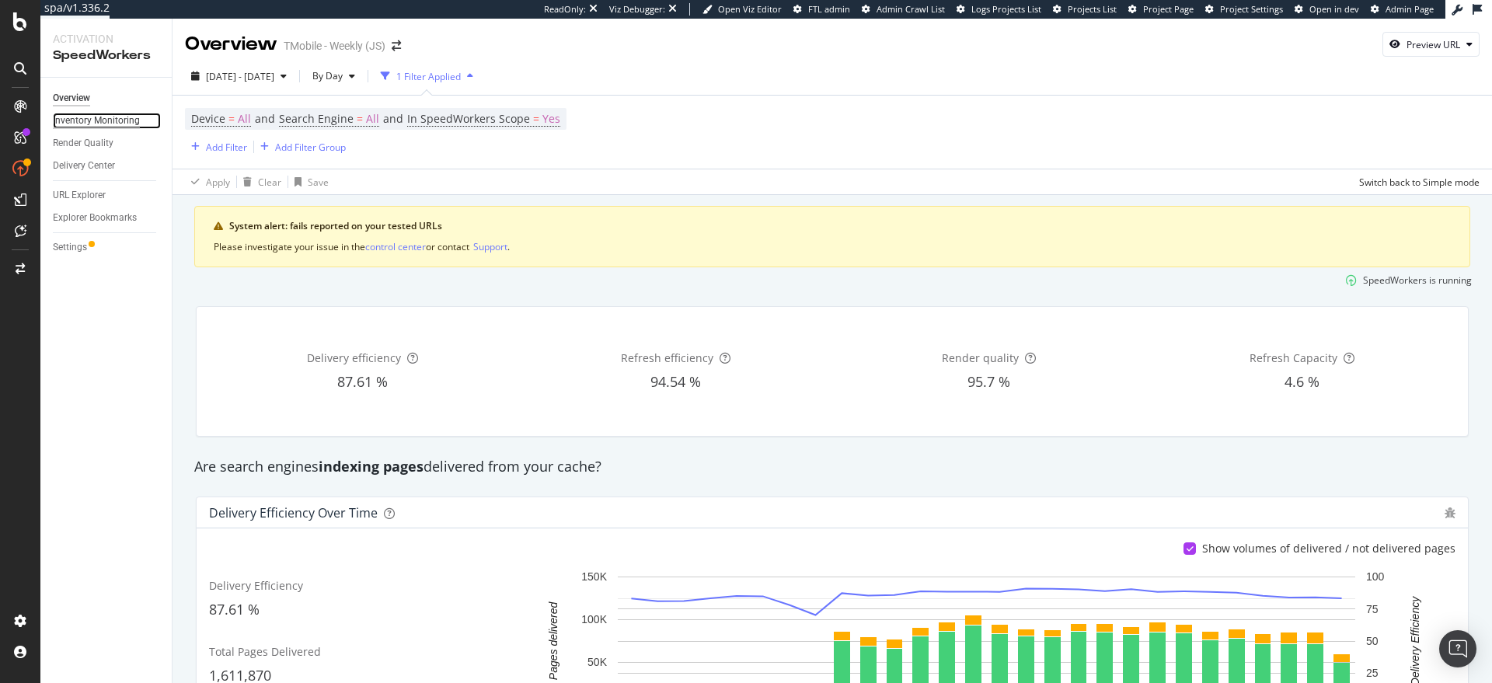
click at [89, 124] on div "Inventory Monitoring" at bounding box center [96, 121] width 87 height 16
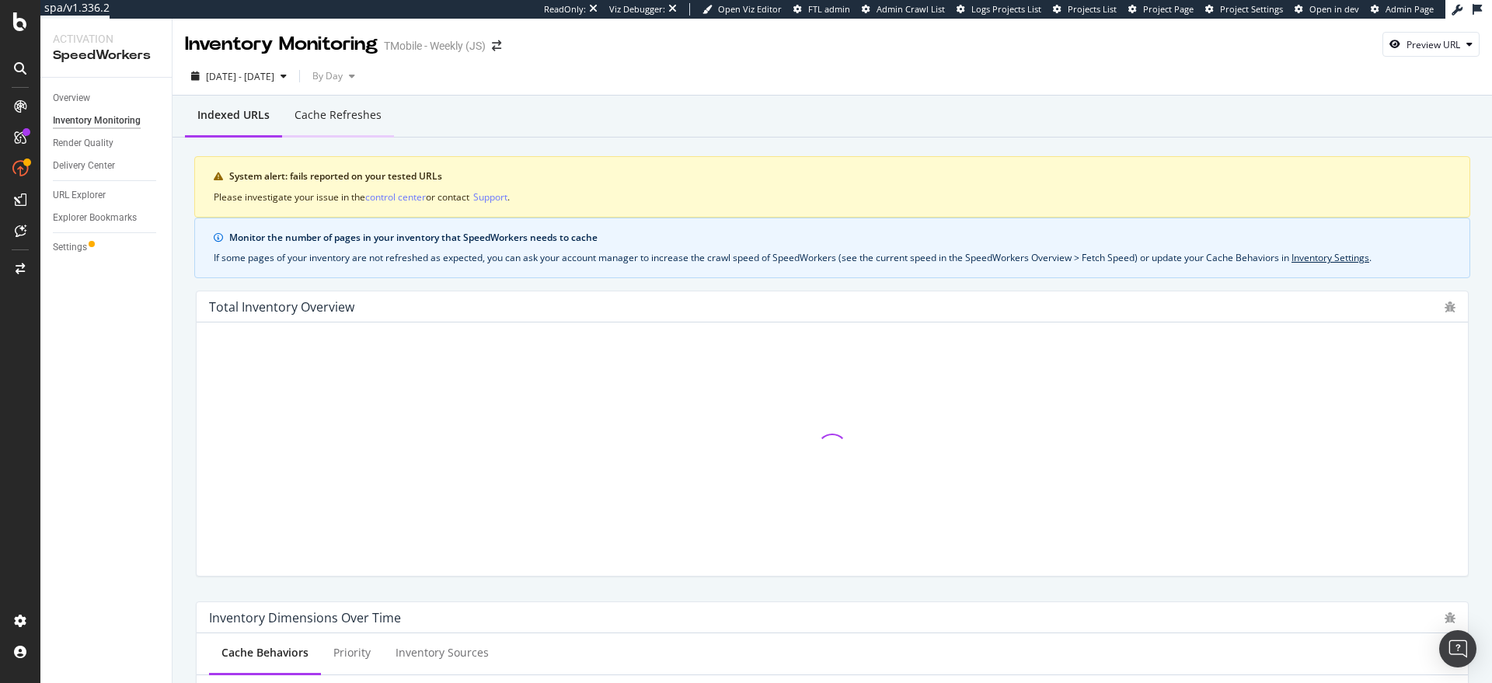
click at [333, 120] on div "Cache refreshes" at bounding box center [337, 115] width 87 height 16
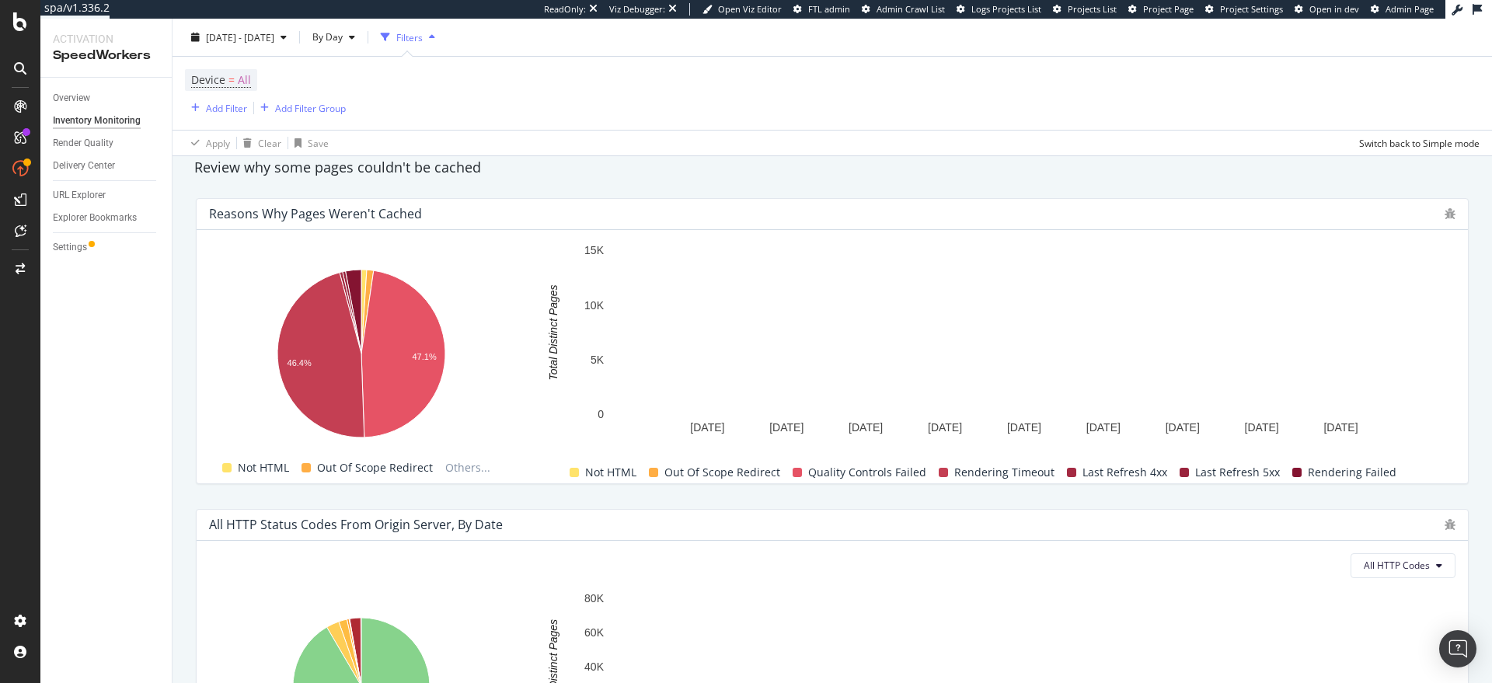
scroll to position [965, 0]
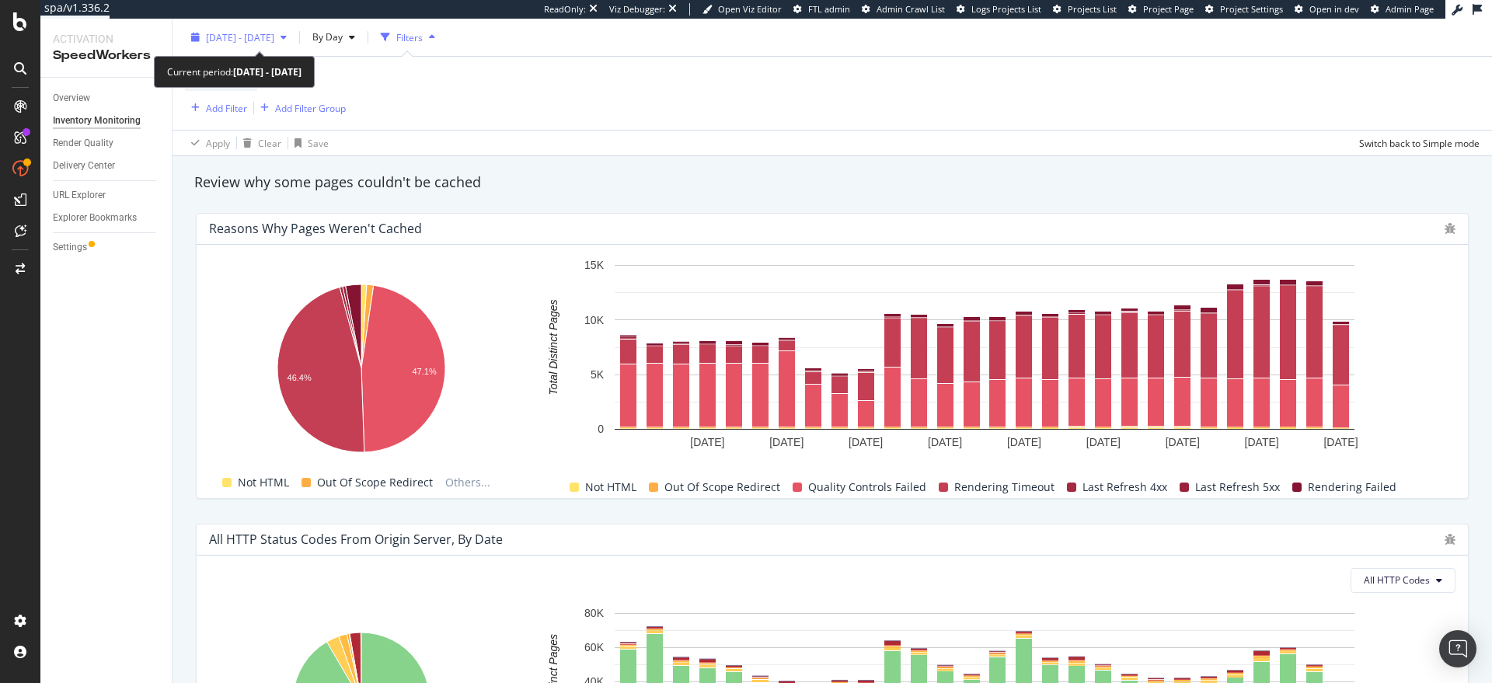
click at [293, 44] on div "2025 Jul. 22nd - Aug. 18th" at bounding box center [239, 37] width 108 height 23
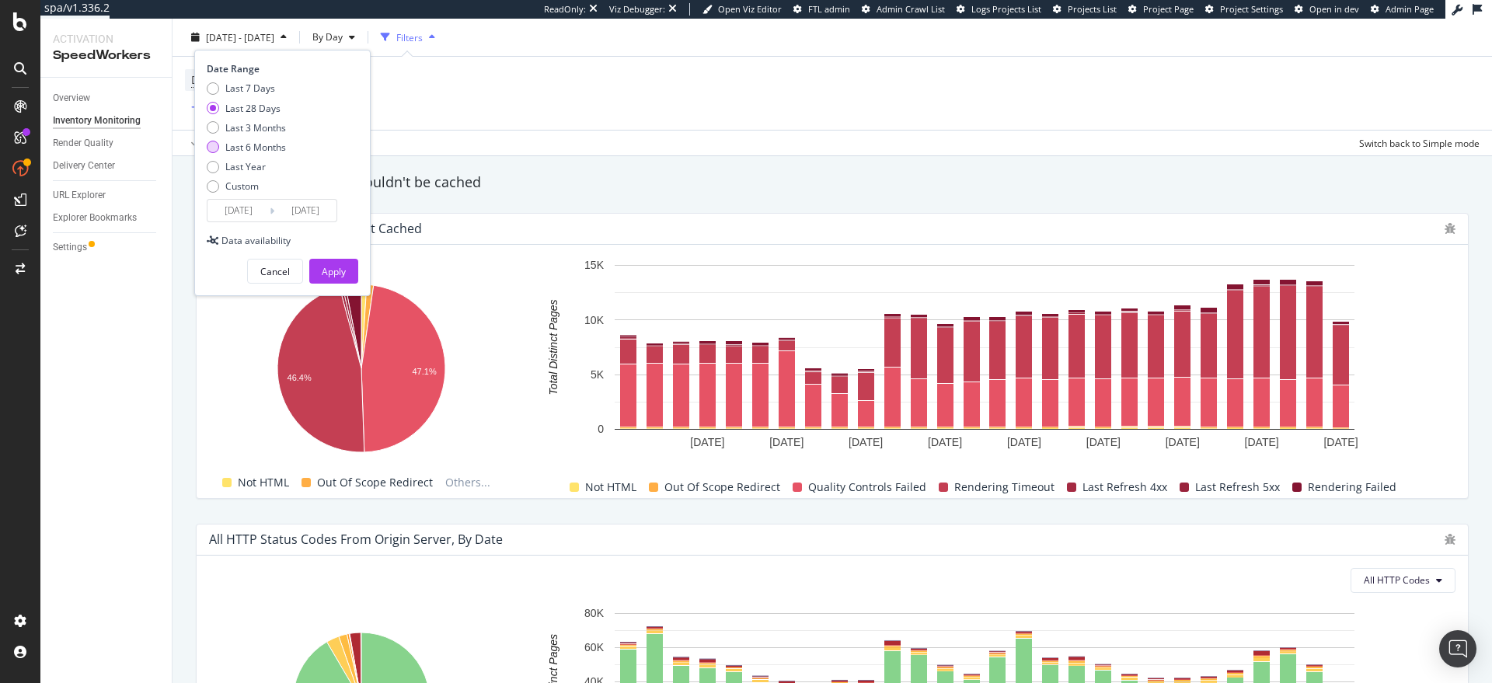
click at [270, 143] on div "Last 6 Months" at bounding box center [255, 147] width 61 height 13
type input "2025/02/19"
click at [343, 37] on span "By Day" at bounding box center [324, 36] width 37 height 13
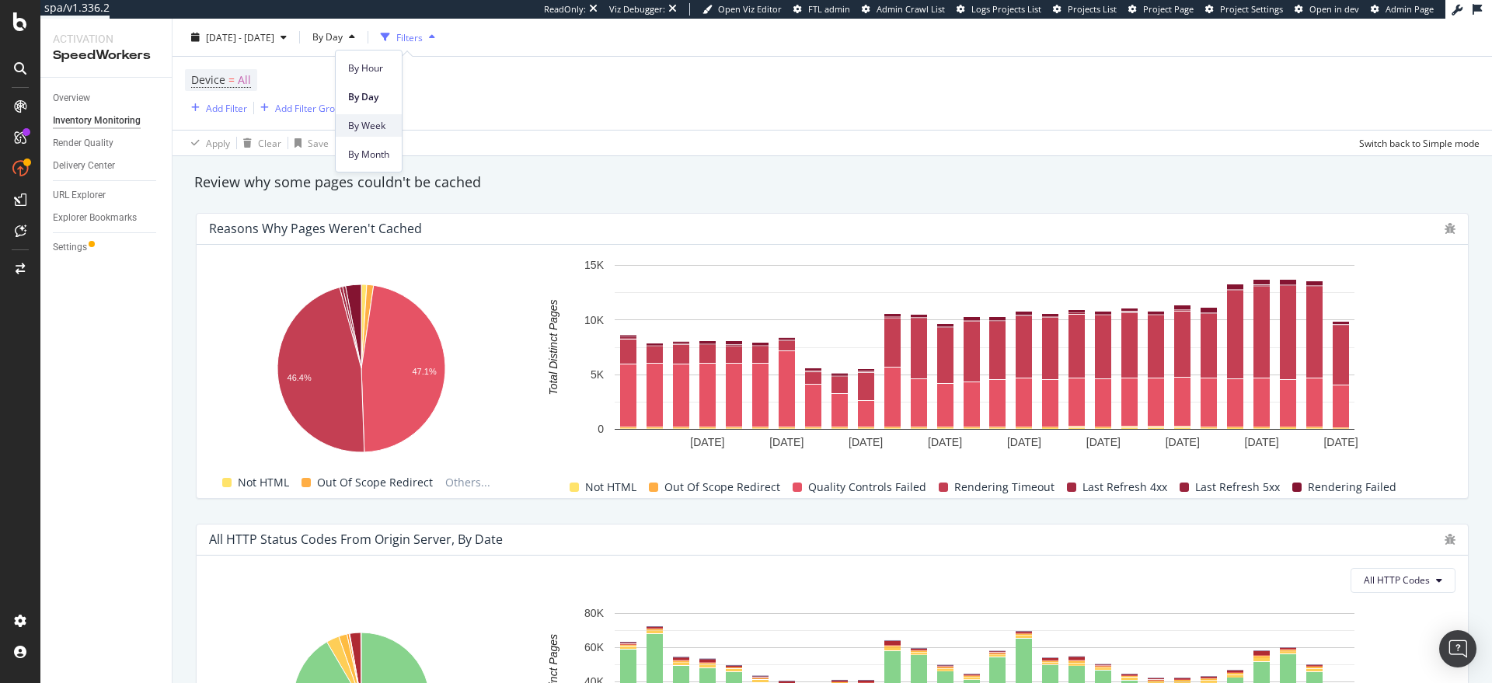
click at [364, 116] on div "By Week" at bounding box center [369, 125] width 66 height 23
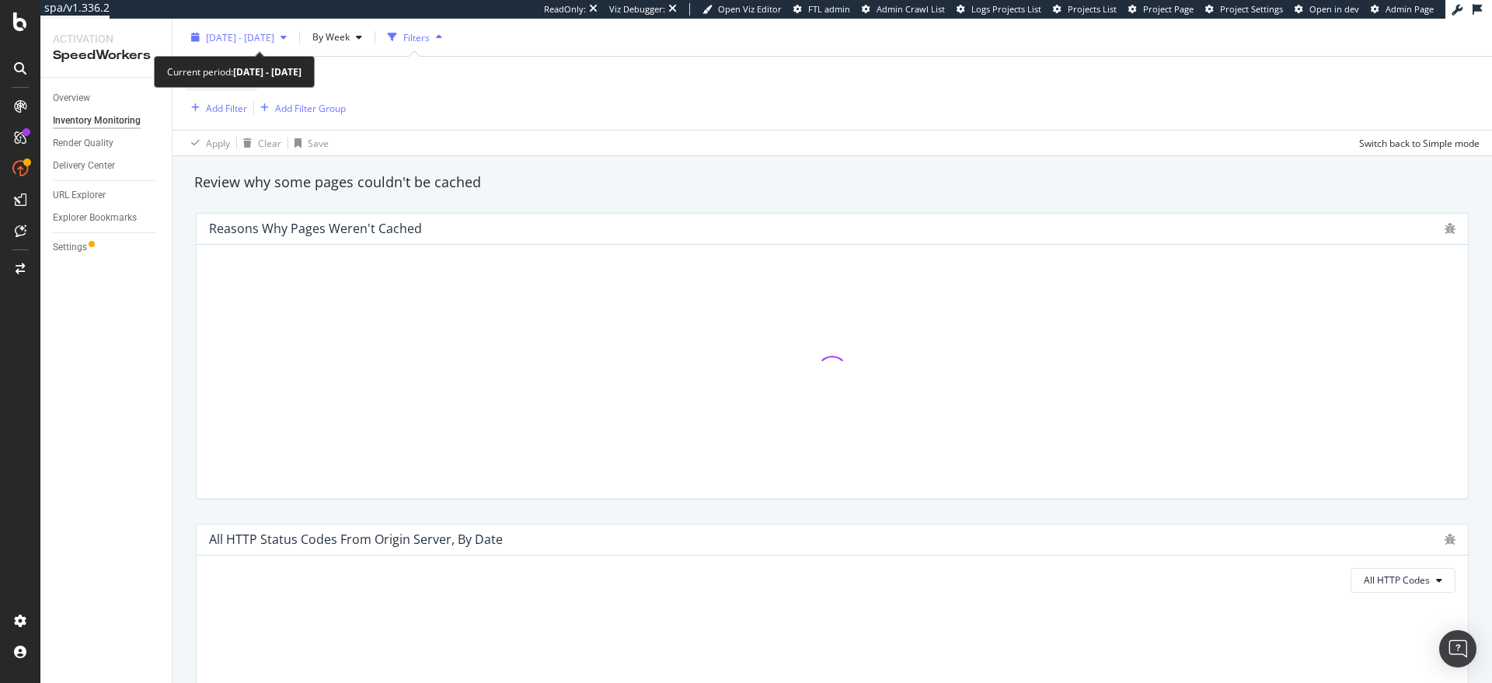
click at [293, 41] on div "button" at bounding box center [283, 37] width 19 height 9
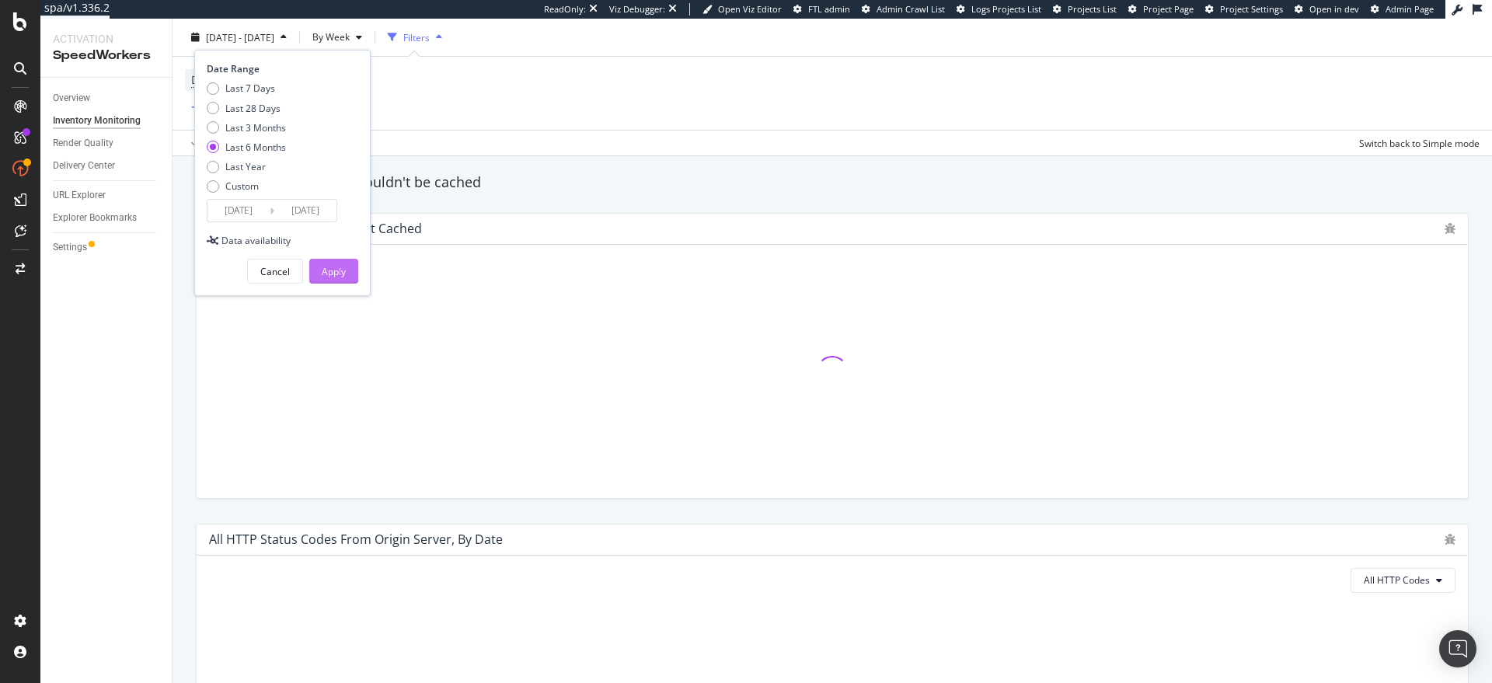
click at [346, 269] on button "Apply" at bounding box center [333, 271] width 49 height 25
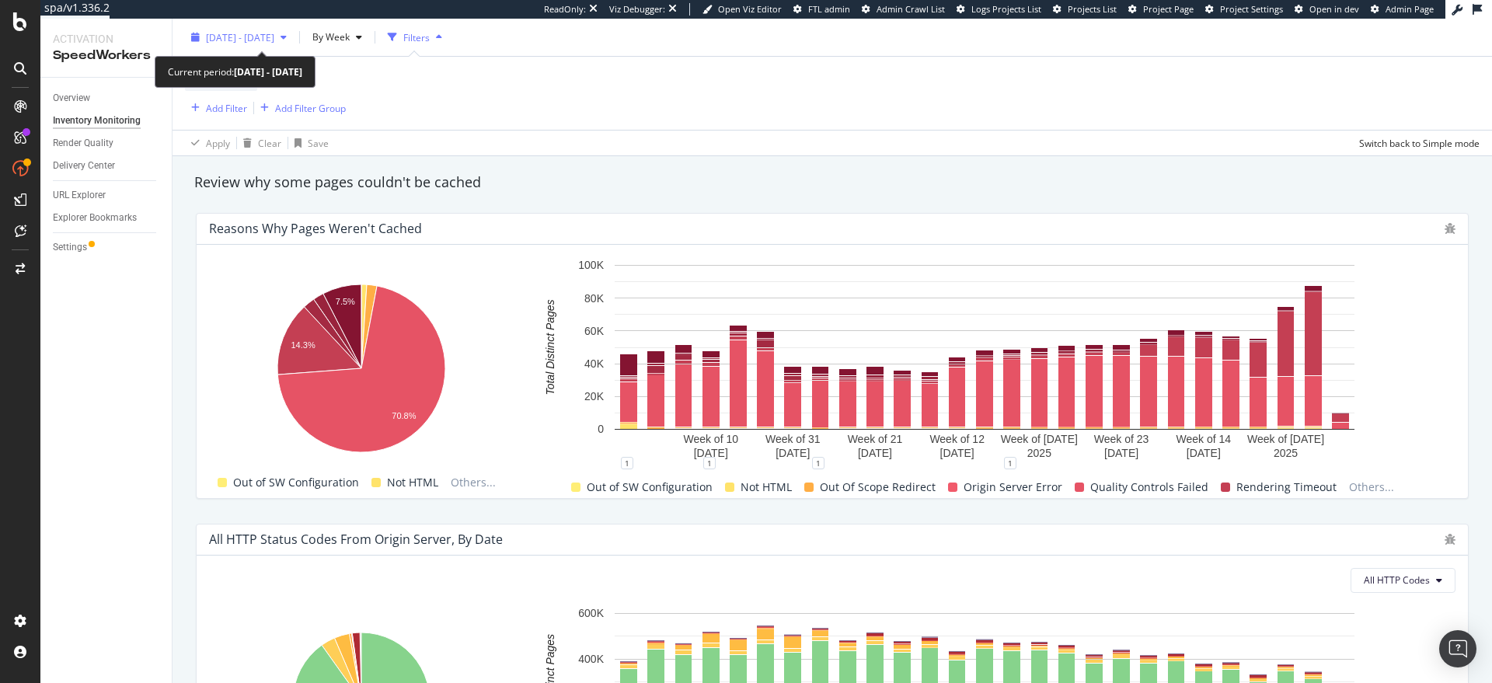
click at [256, 44] on div "2025 Feb. 19th - Aug. 18th" at bounding box center [239, 37] width 108 height 23
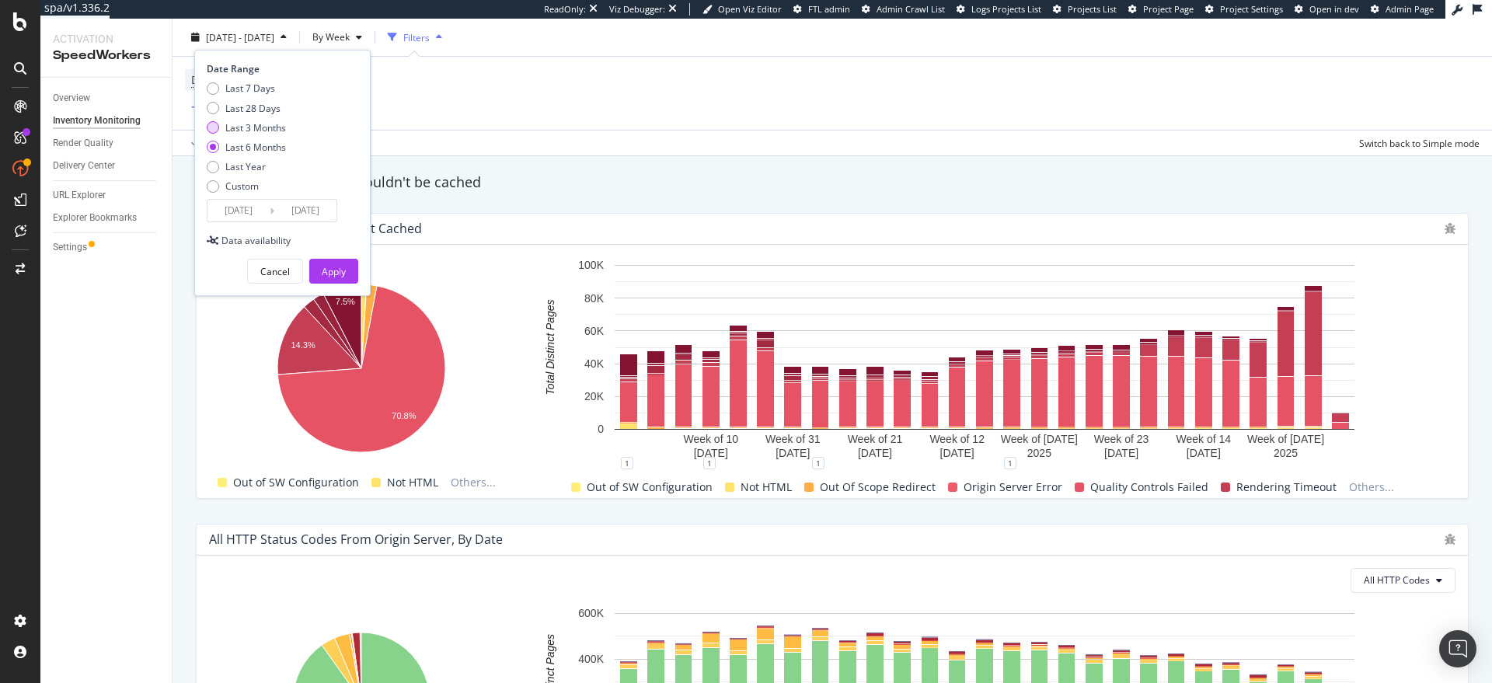
click at [257, 123] on div "Last 3 Months" at bounding box center [255, 126] width 61 height 13
type input "2025/05/19"
click at [337, 263] on div "Apply" at bounding box center [334, 271] width 24 height 23
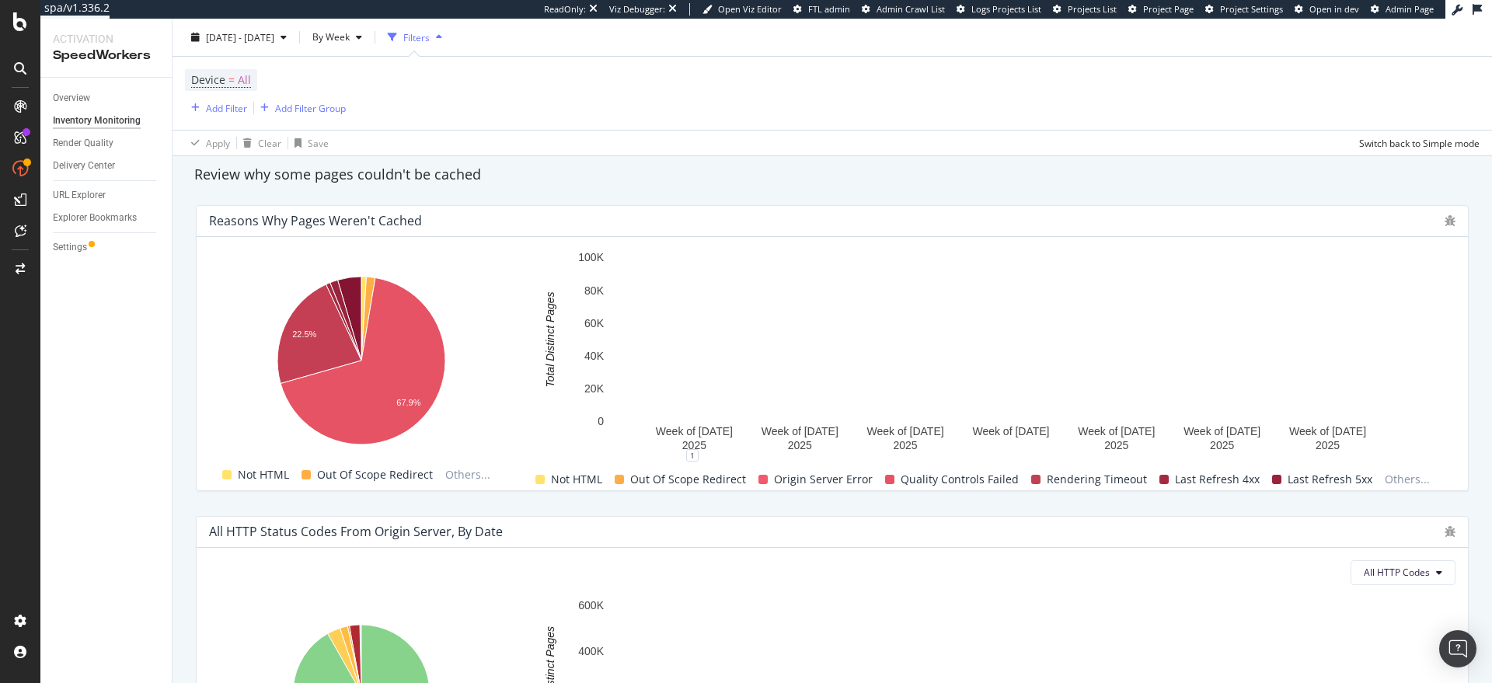
scroll to position [1159, 0]
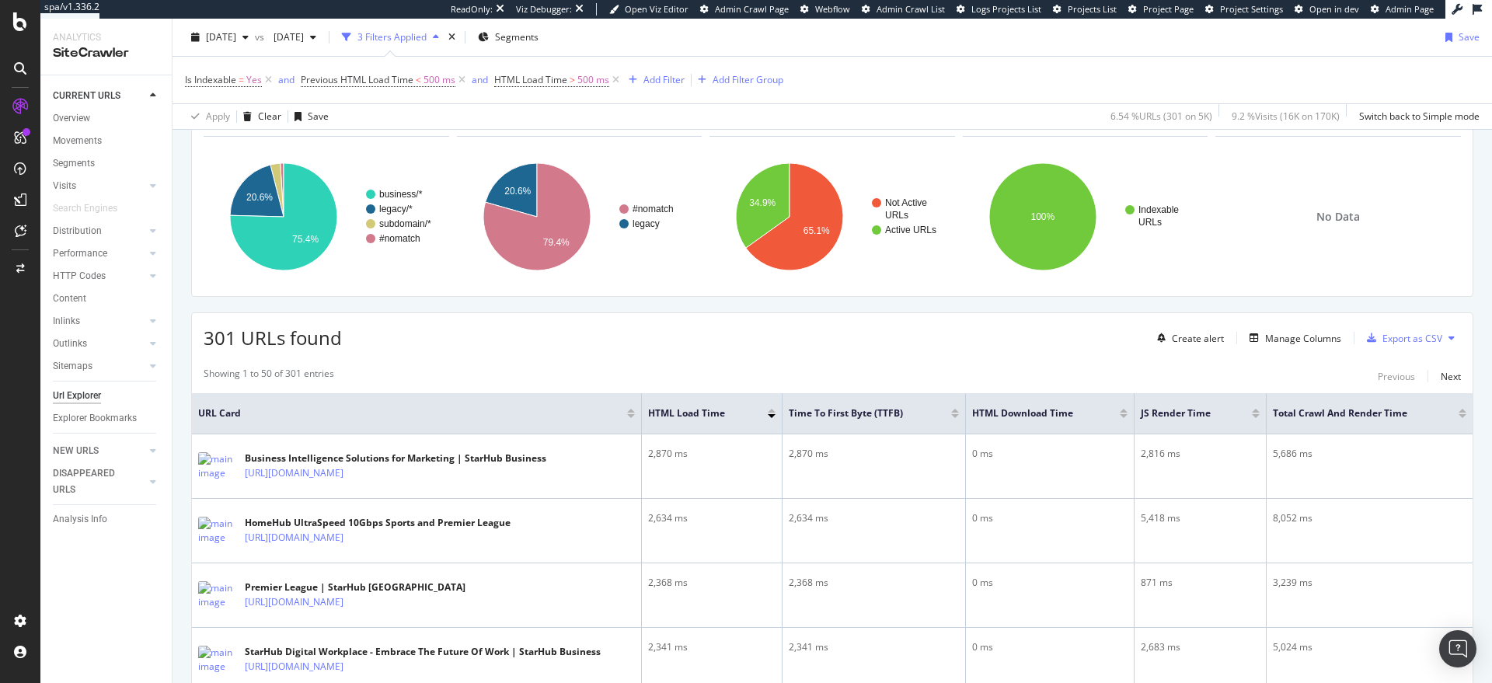
scroll to position [116, 0]
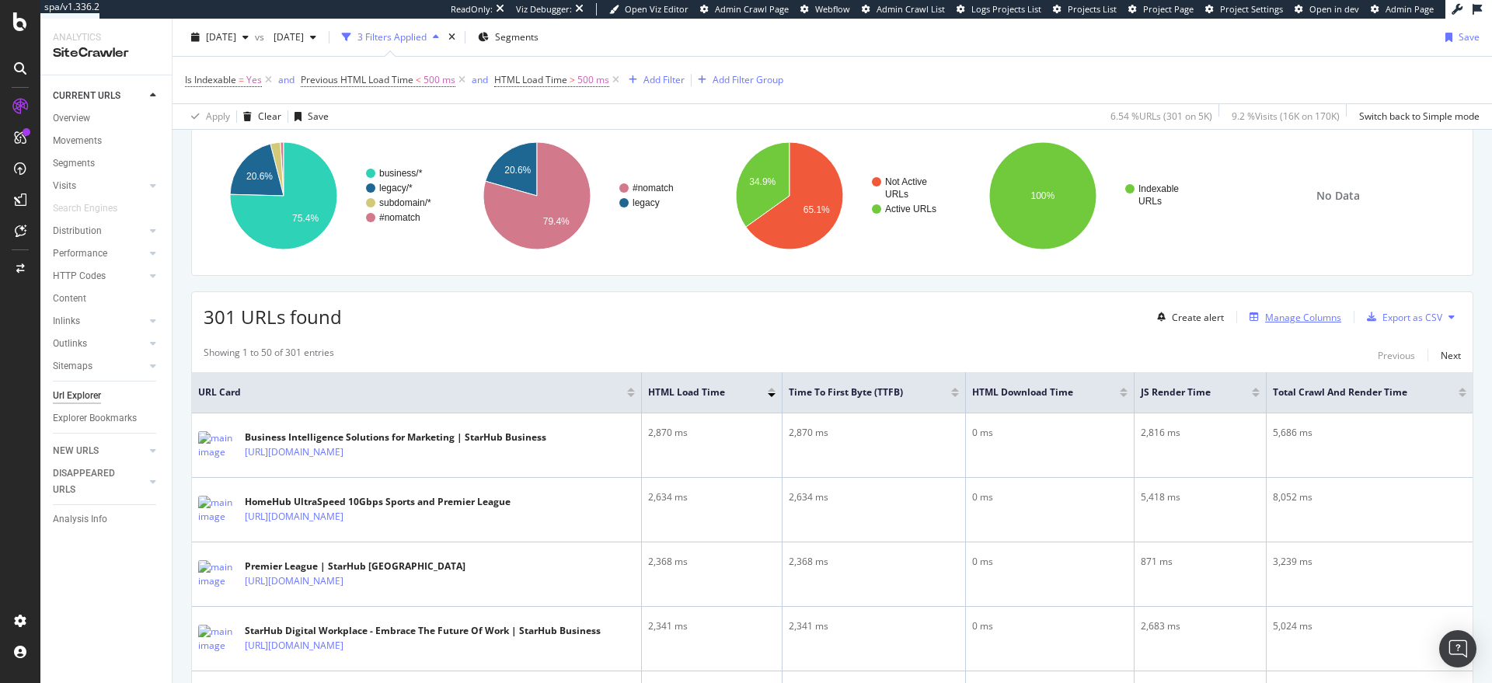
click at [1284, 322] on div "Manage Columns" at bounding box center [1303, 317] width 76 height 13
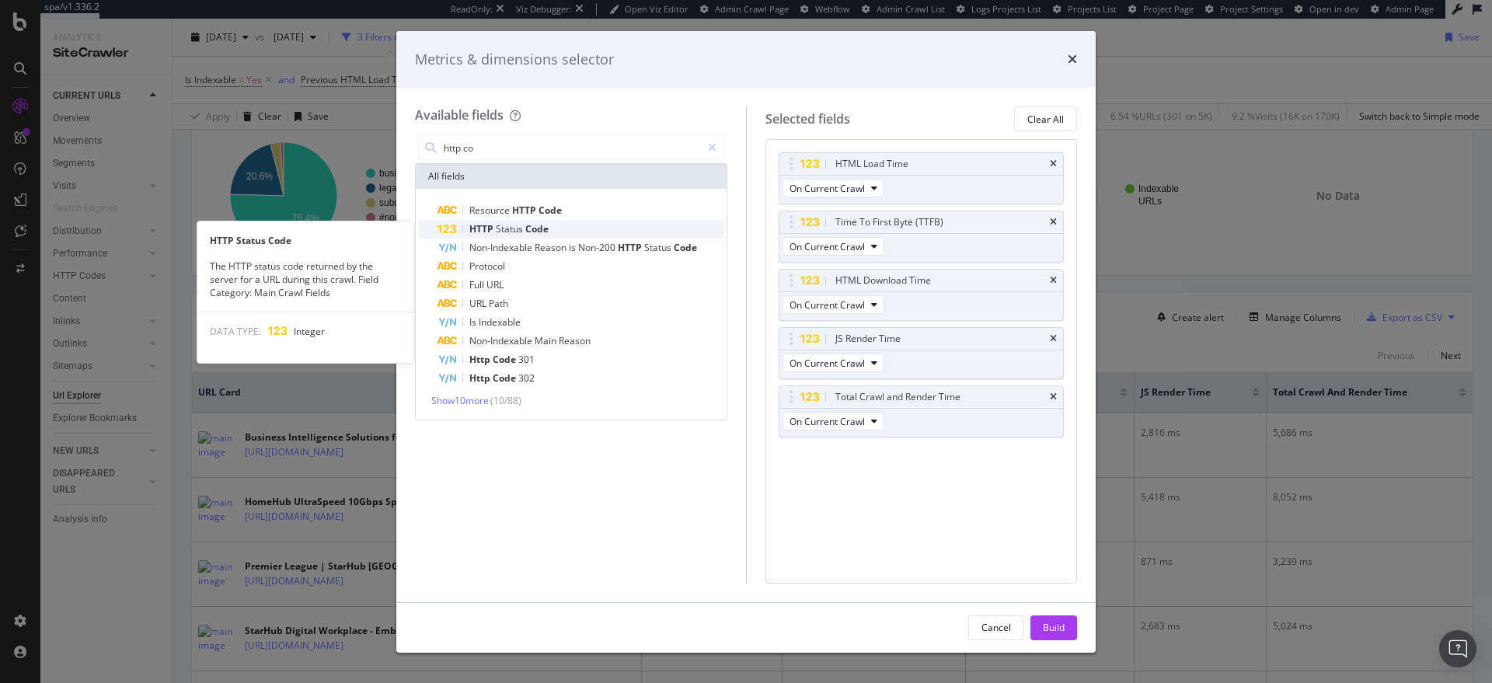
type input "http co"
click at [577, 227] on div "HTTP Status Code" at bounding box center [580, 229] width 286 height 19
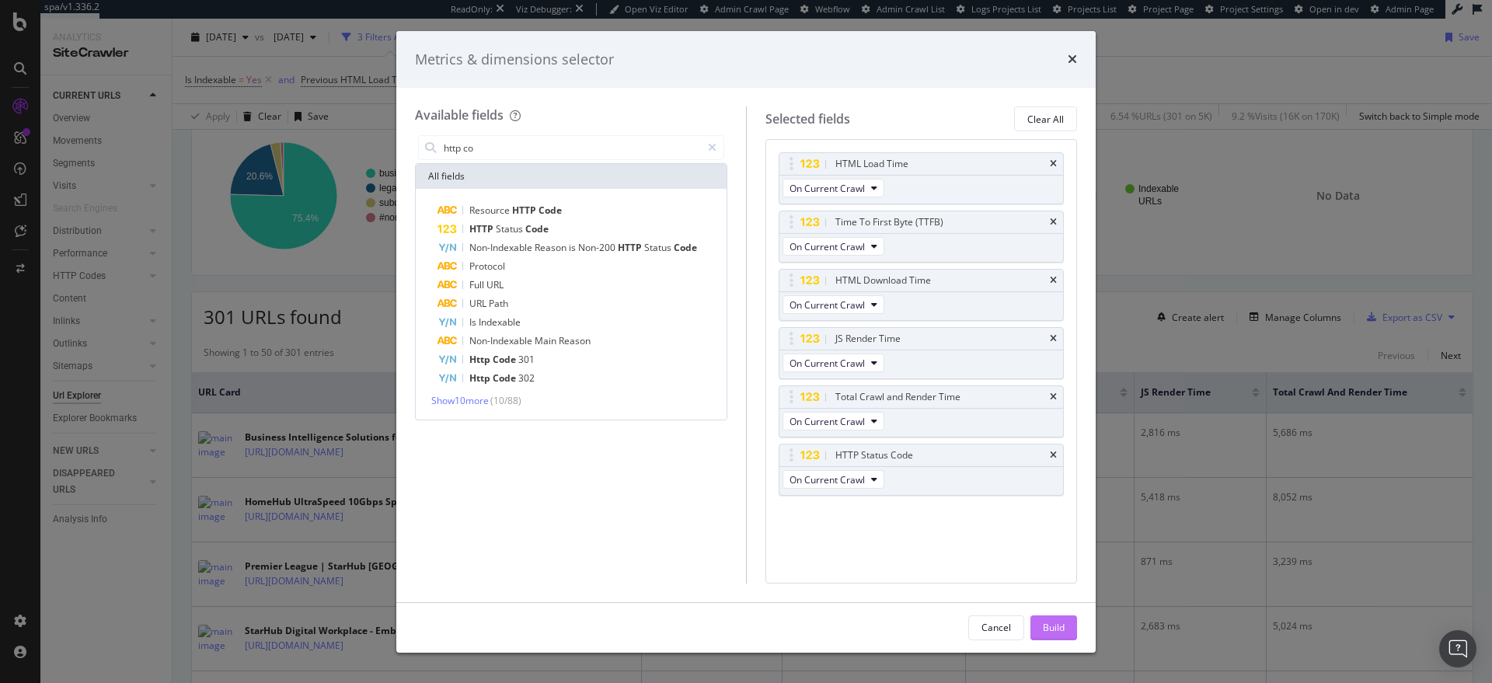
click at [1040, 626] on button "Build" at bounding box center [1053, 627] width 47 height 25
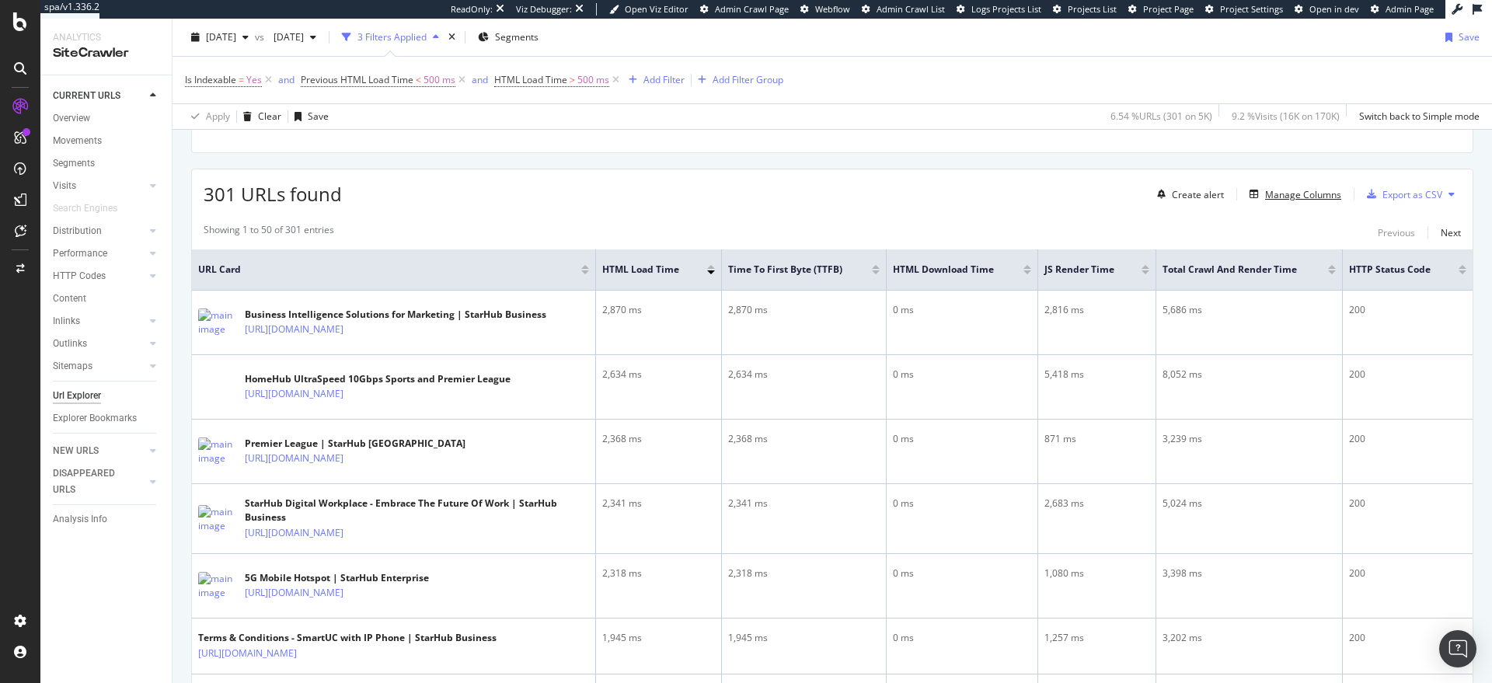
scroll to position [248, 0]
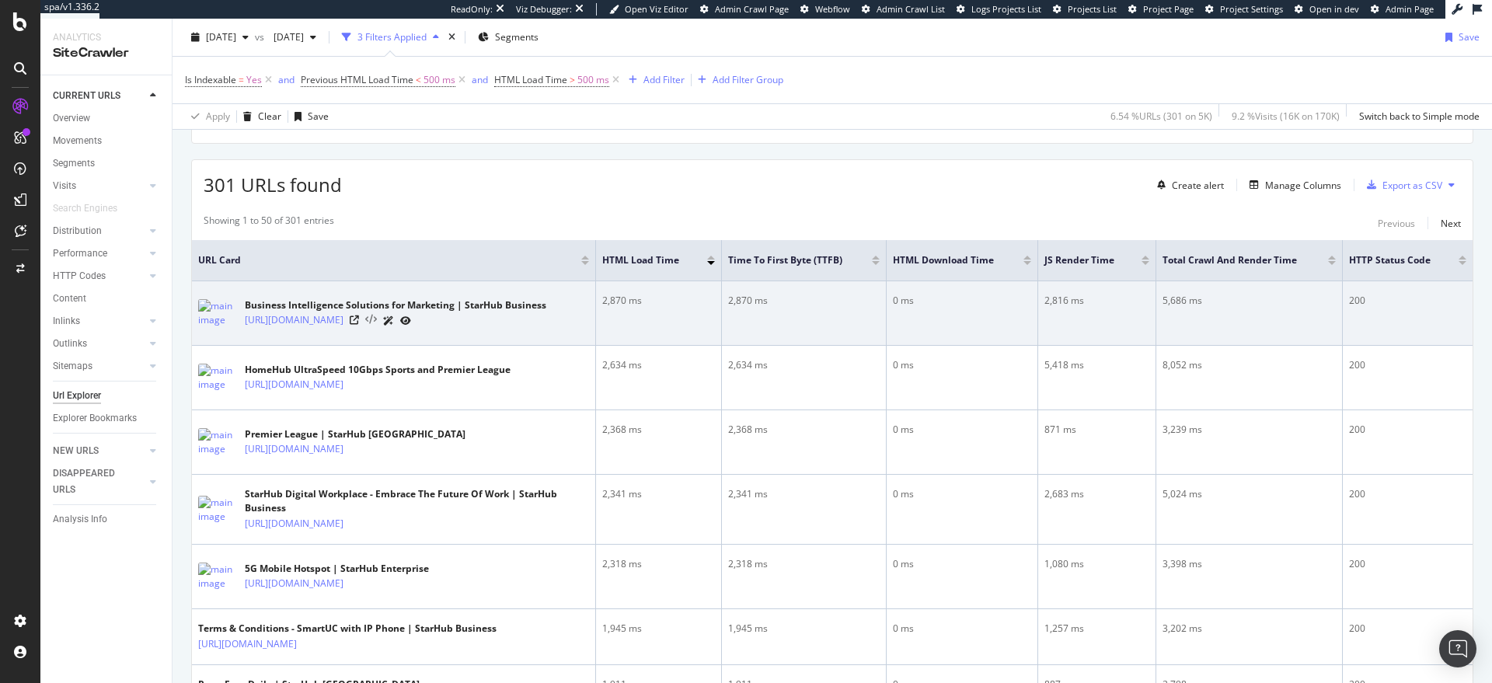
click at [377, 324] on icon at bounding box center [371, 320] width 12 height 11
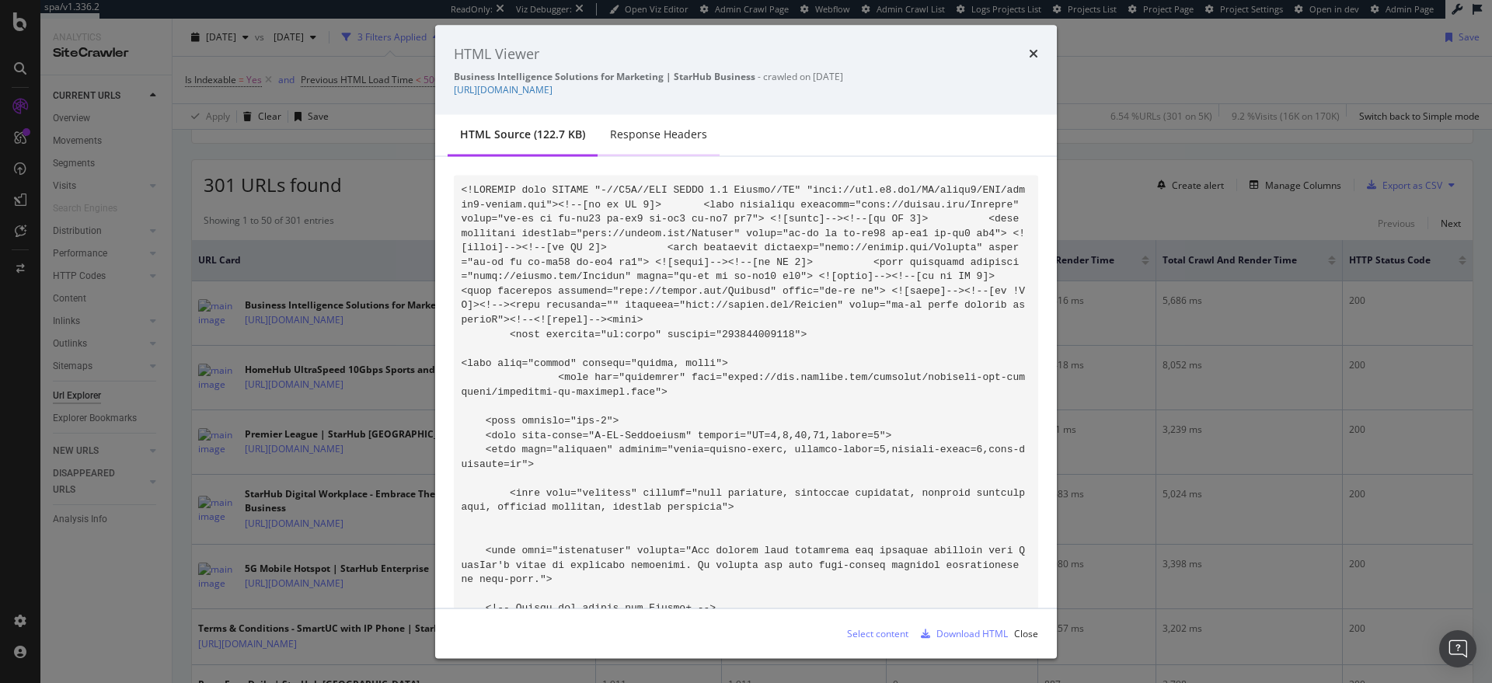
click at [655, 134] on div "Response Headers" at bounding box center [658, 135] width 97 height 16
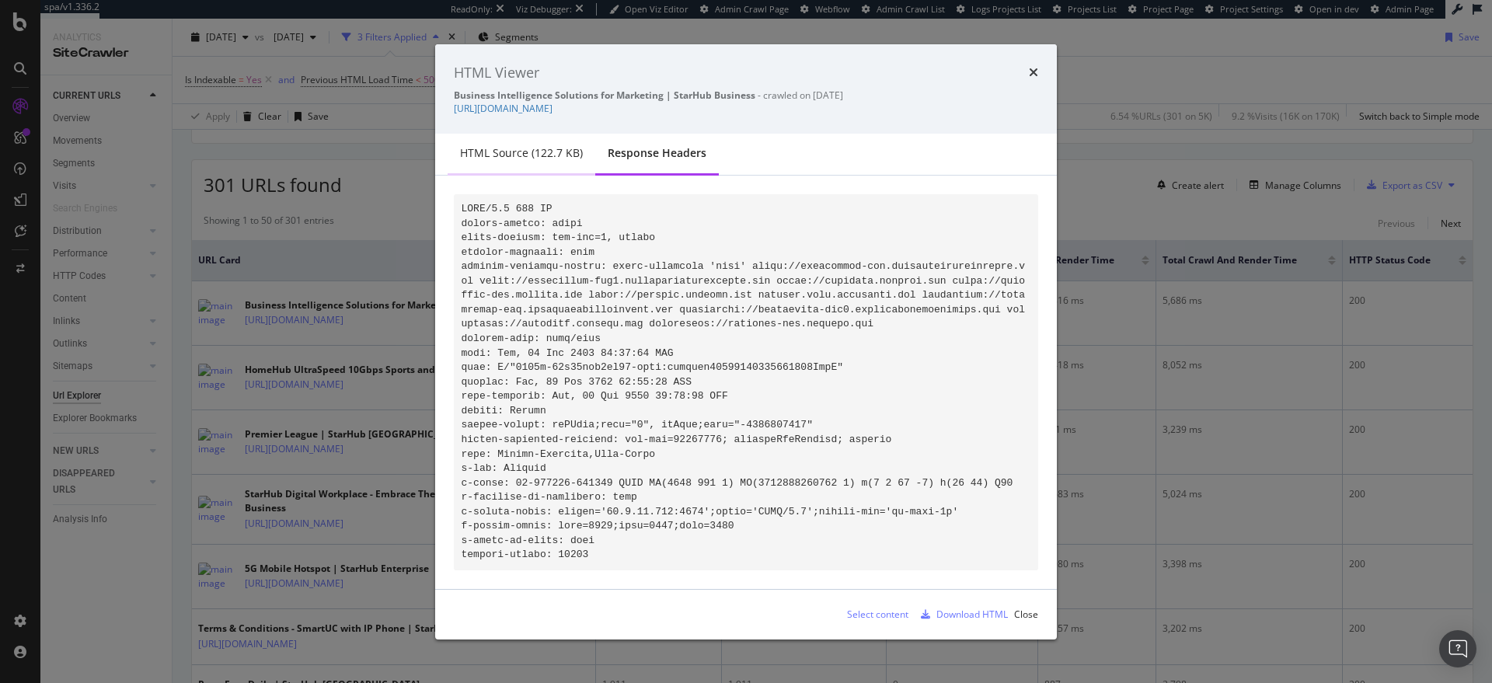
click at [546, 158] on div "HTML source (122.7 KB)" at bounding box center [522, 154] width 148 height 43
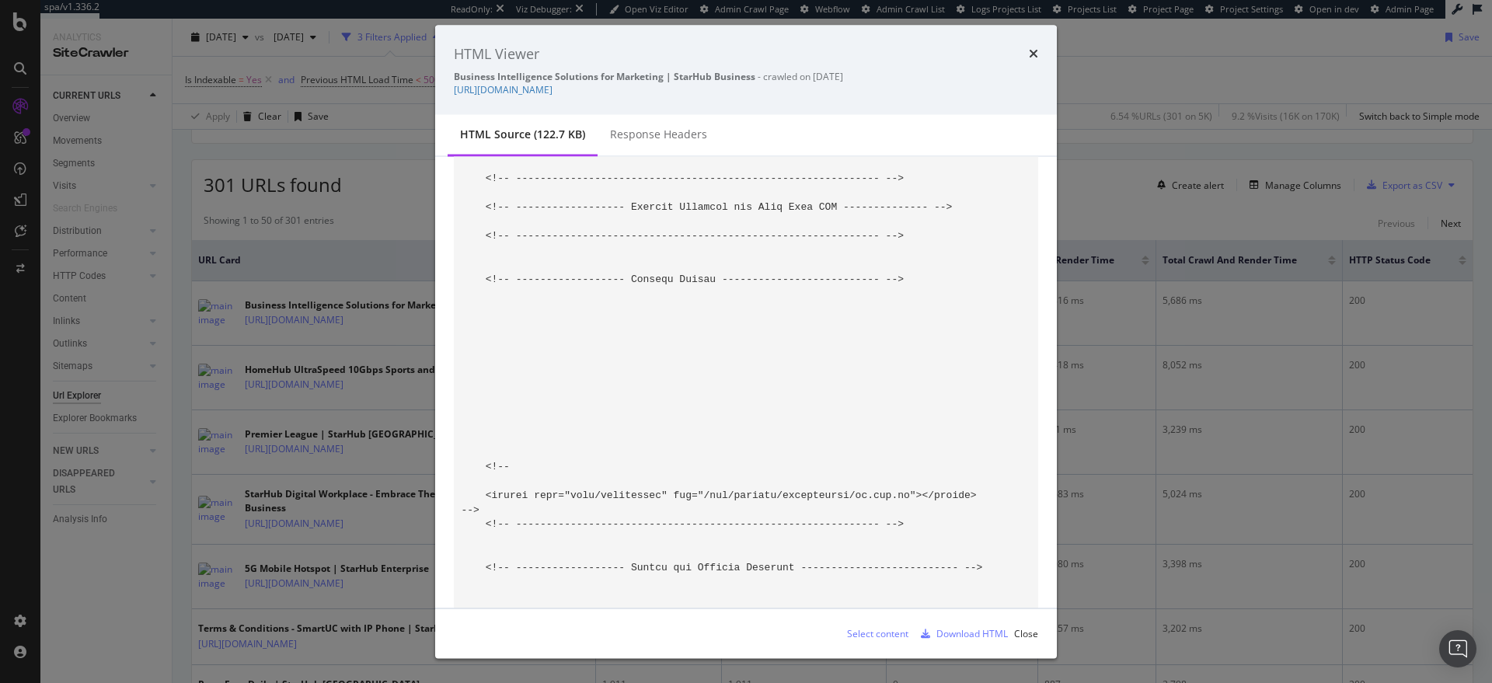
scroll to position [2212, 0]
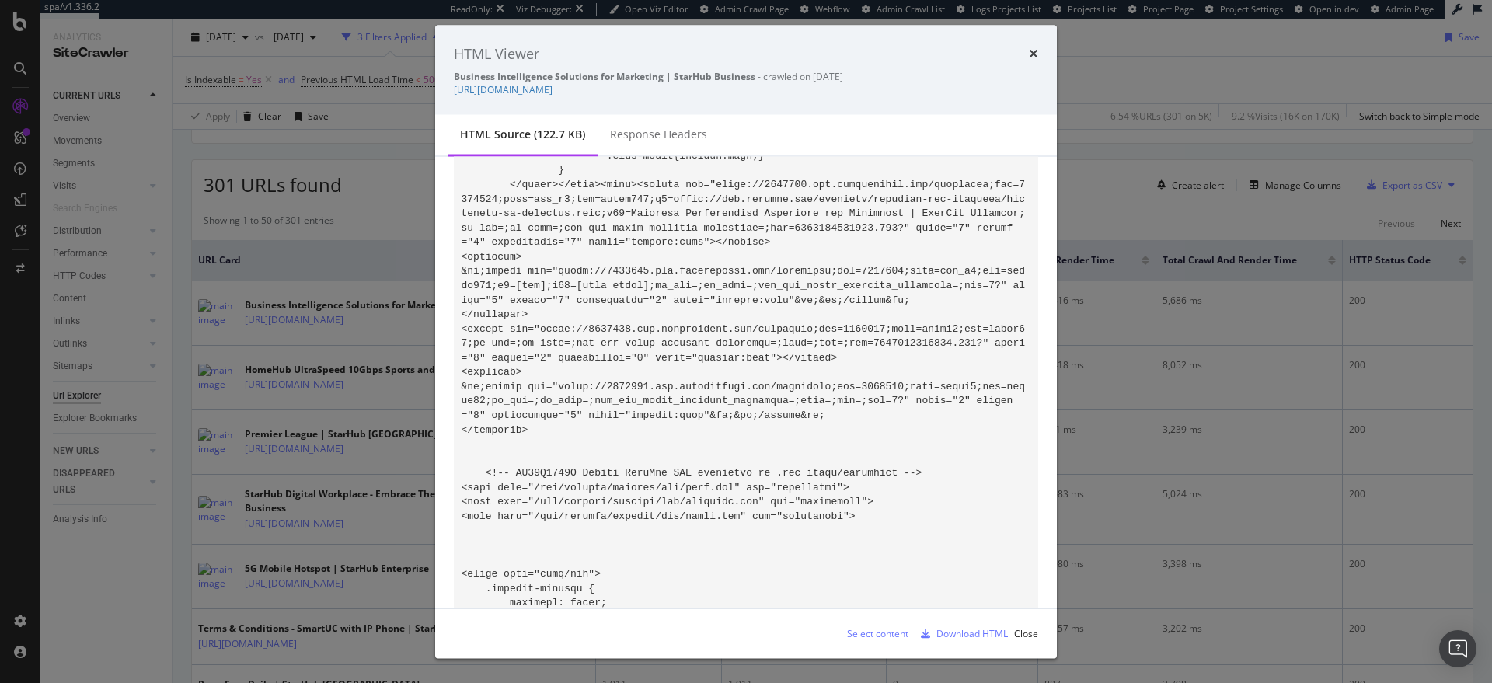
click at [1088, 64] on div "HTML Viewer Business Intelligence Solutions for Marketing | StarHub Business - …" at bounding box center [746, 341] width 1492 height 683
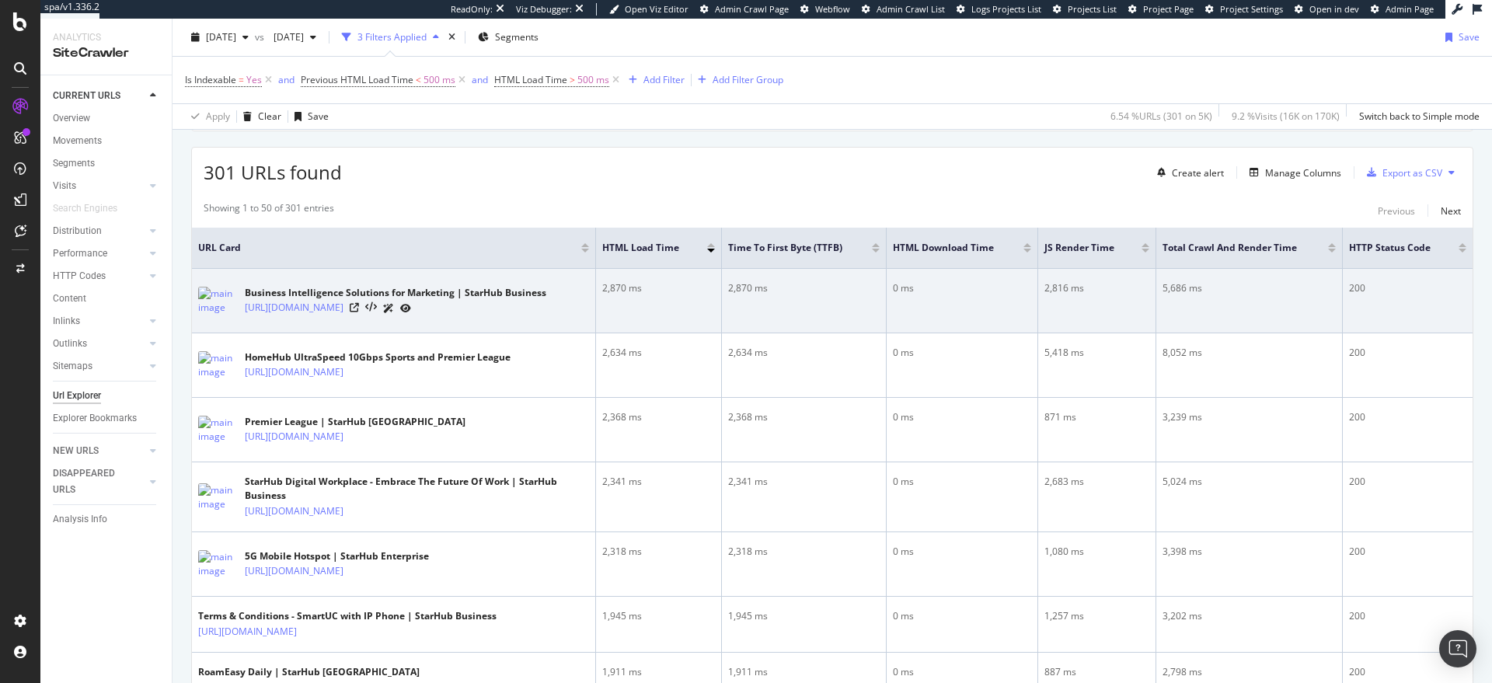
scroll to position [0, 0]
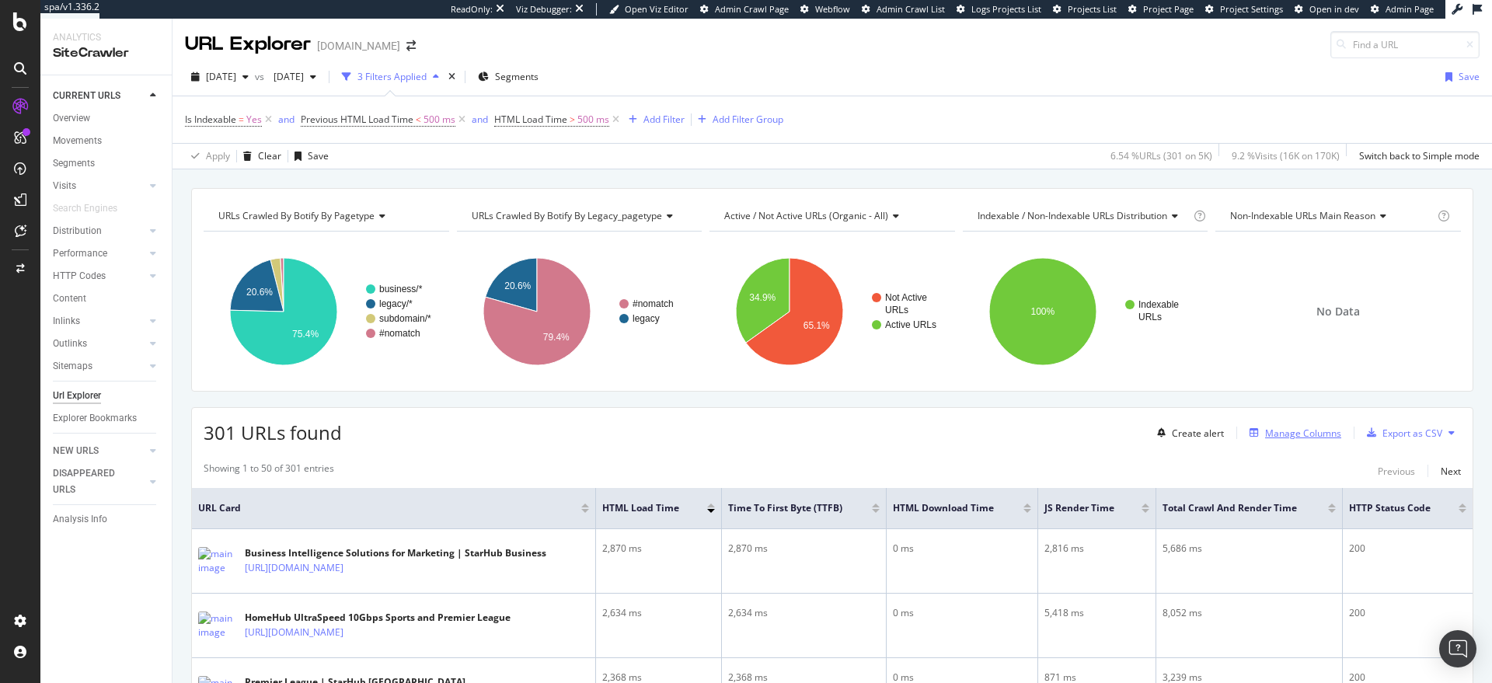
click at [1286, 431] on div "Manage Columns" at bounding box center [1303, 433] width 76 height 13
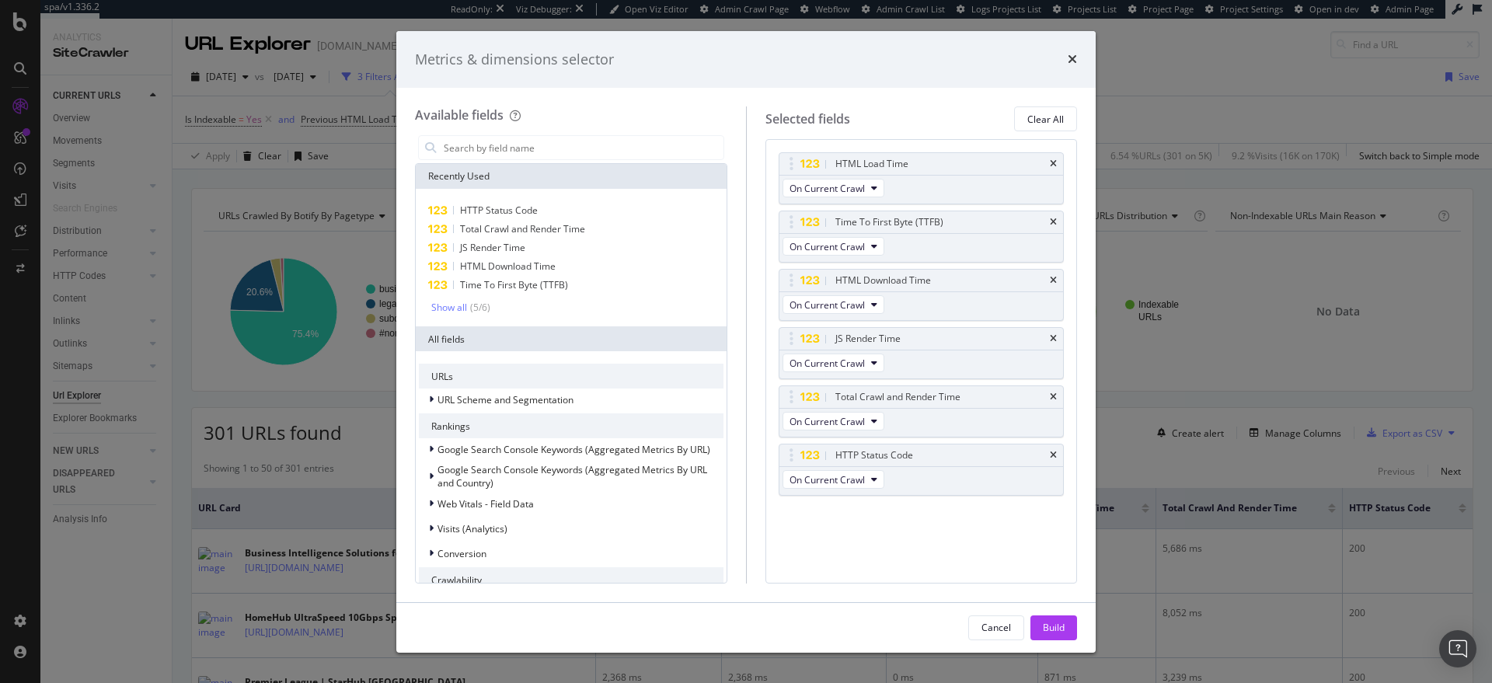
click at [1131, 61] on div "Metrics & dimensions selector Available fields Recently Used HTTP Status Code T…" at bounding box center [746, 341] width 1492 height 683
